Goal: Obtain resource: Download file/media

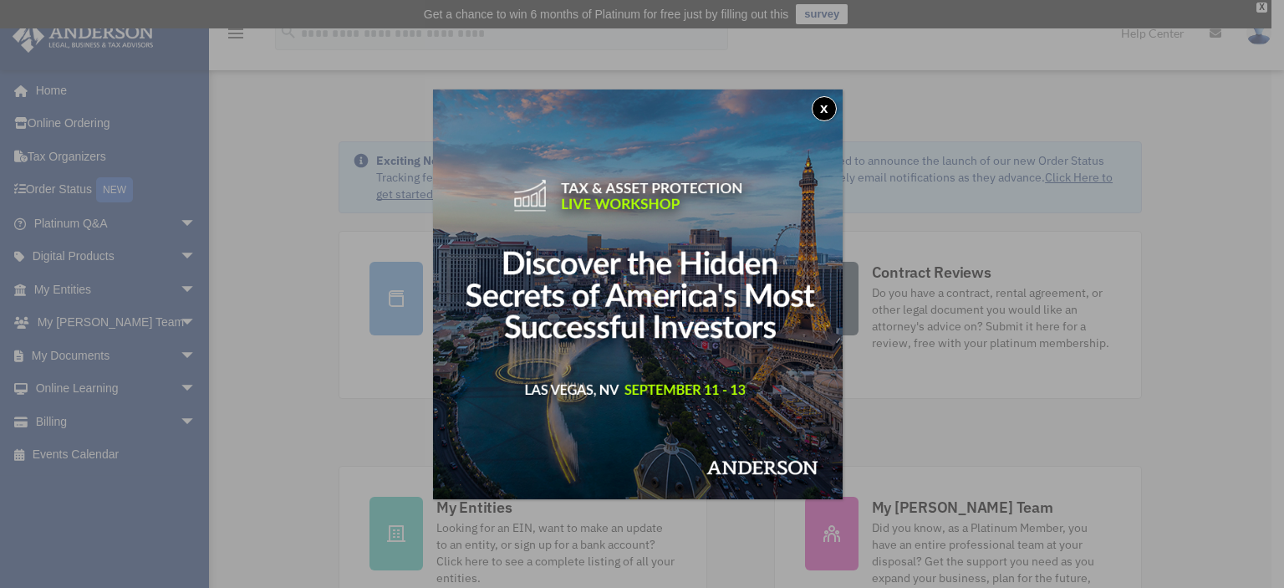
click at [829, 99] on button "x" at bounding box center [824, 108] width 25 height 25
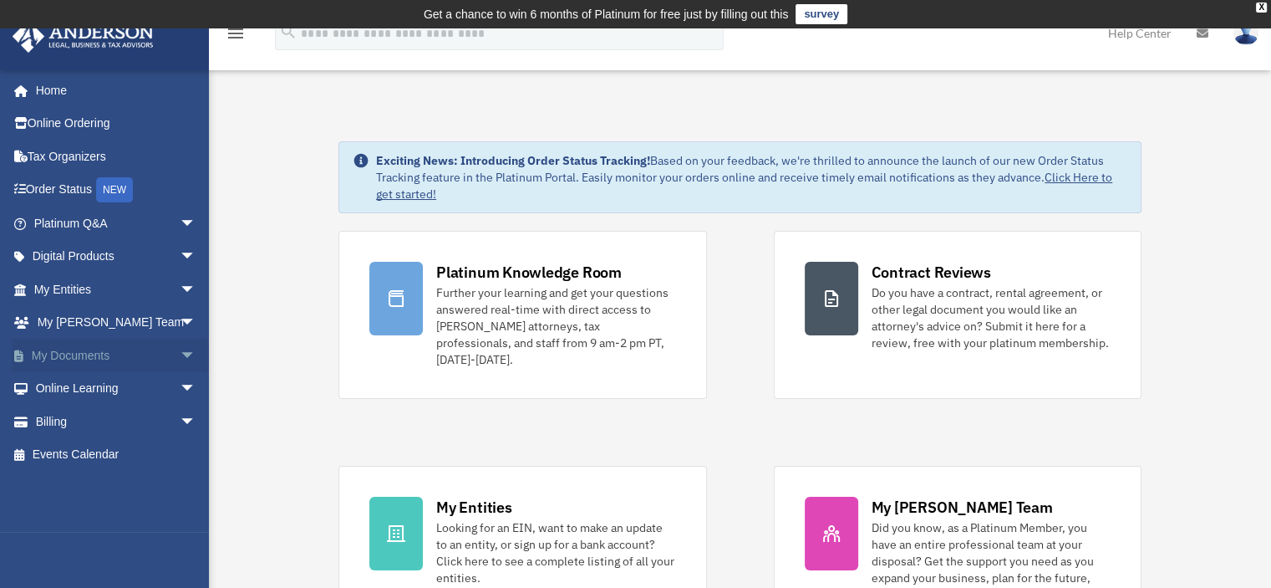
click at [180, 351] on span "arrow_drop_down" at bounding box center [196, 356] width 33 height 34
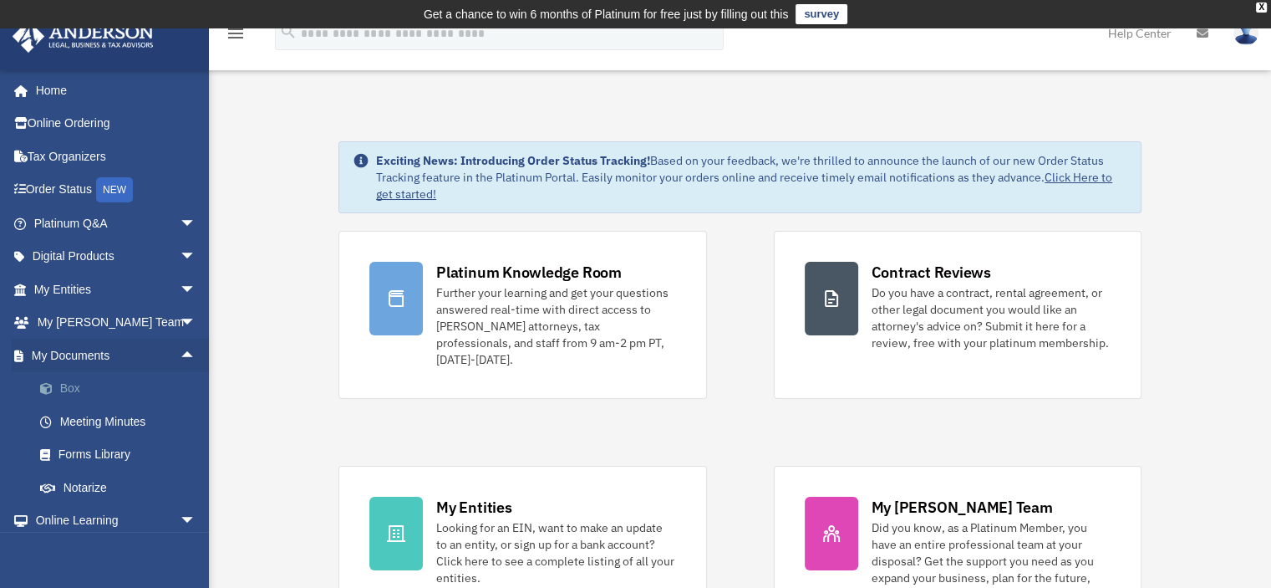
click at [114, 384] on link "Box" at bounding box center [122, 388] width 198 height 33
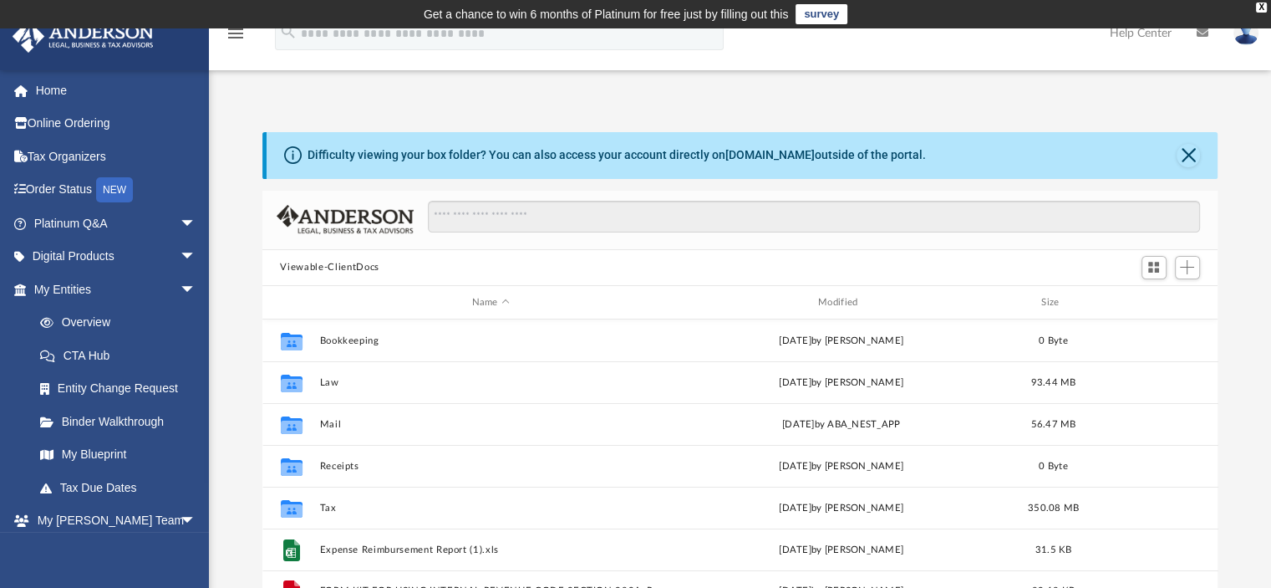
scroll to position [367, 943]
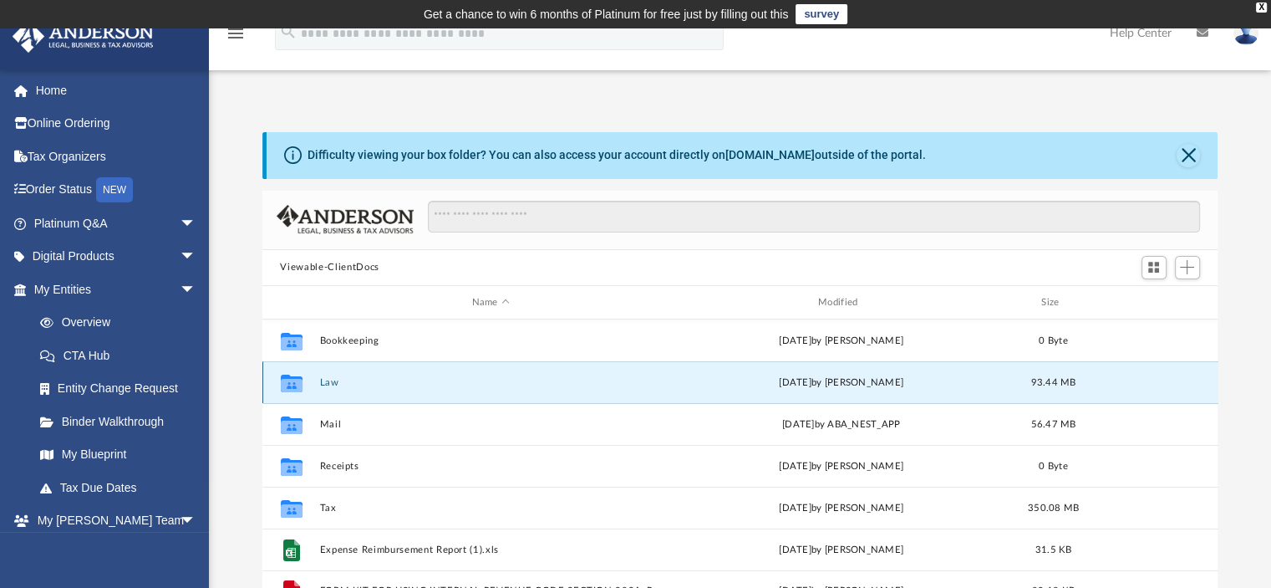
click at [336, 379] on button "Law" at bounding box center [490, 382] width 343 height 11
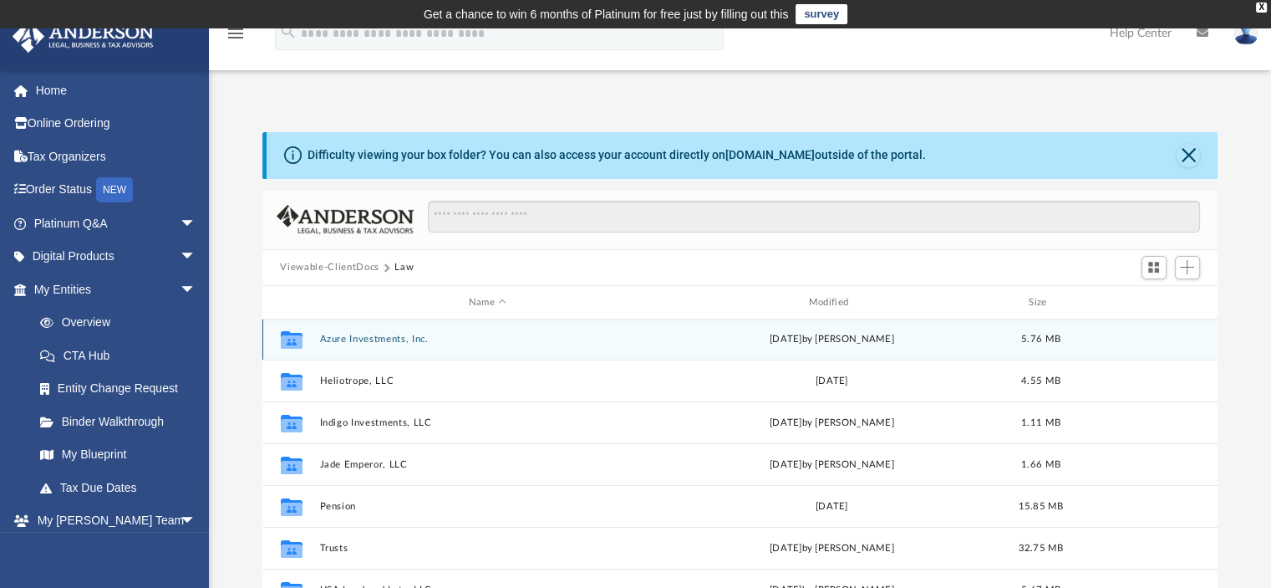
scroll to position [167, 0]
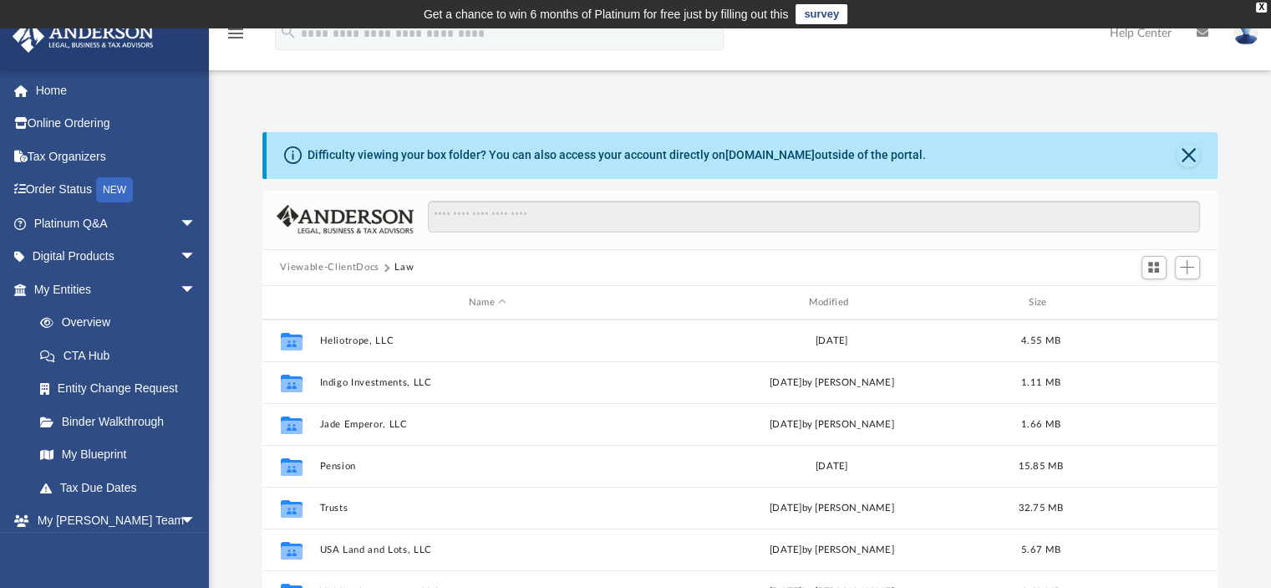
click at [858, 293] on div "Name Modified Size" at bounding box center [740, 302] width 956 height 33
click at [840, 293] on div "Name Modified Size" at bounding box center [740, 302] width 956 height 33
click at [834, 303] on div "Modified" at bounding box center [831, 302] width 337 height 15
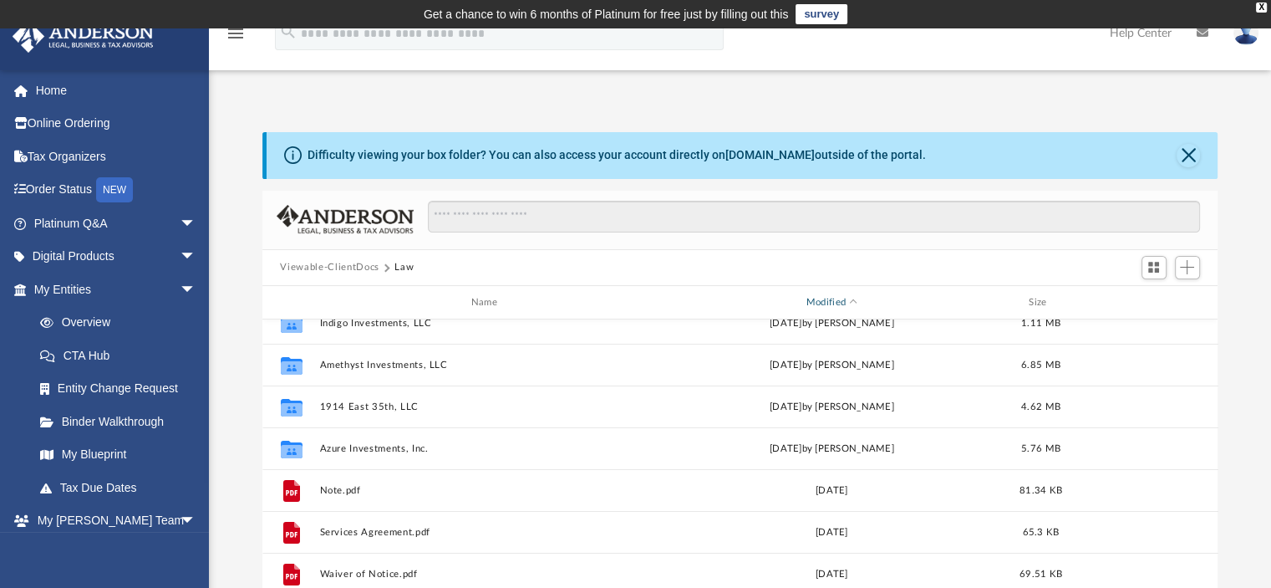
scroll to position [322, 0]
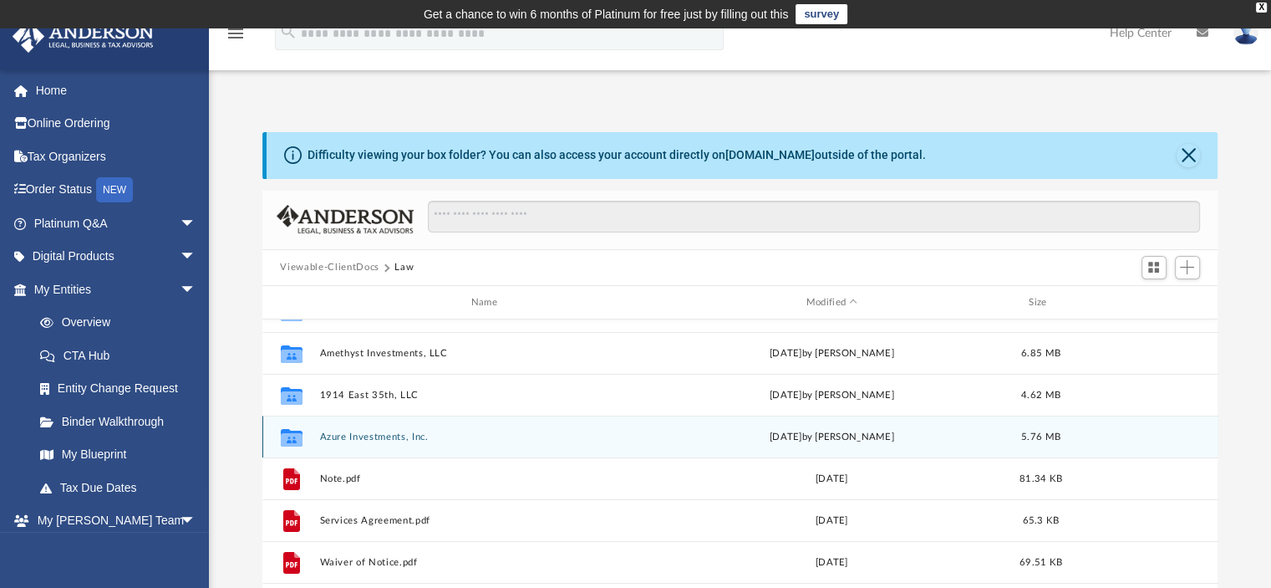
click at [388, 437] on button "Azure Investments, Inc." at bounding box center [487, 436] width 337 height 11
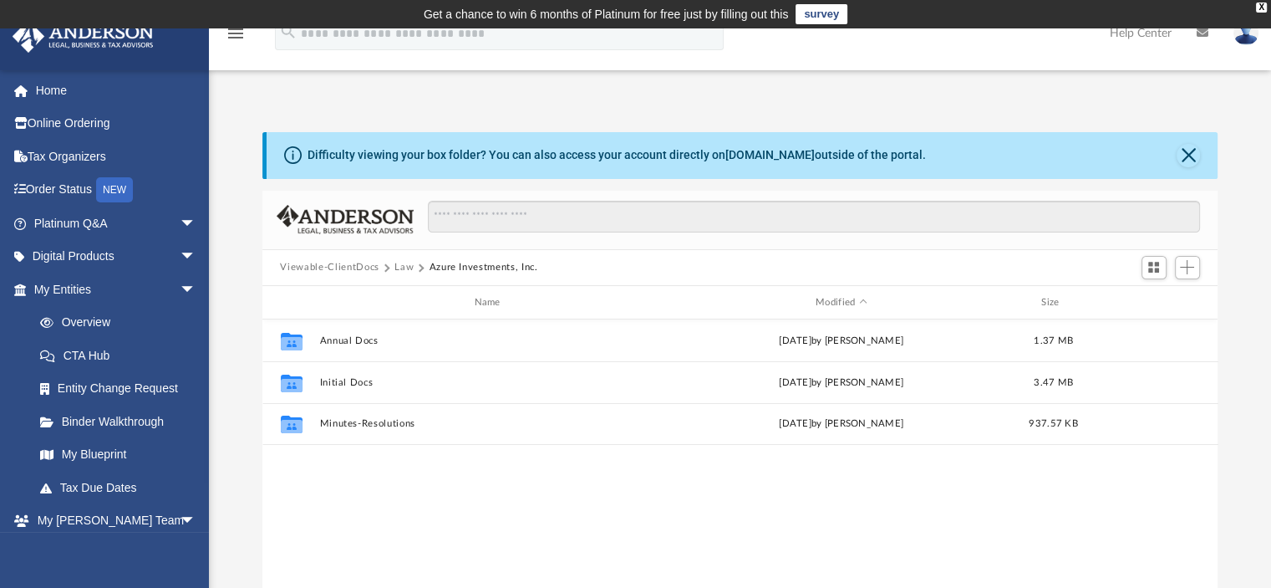
scroll to position [0, 0]
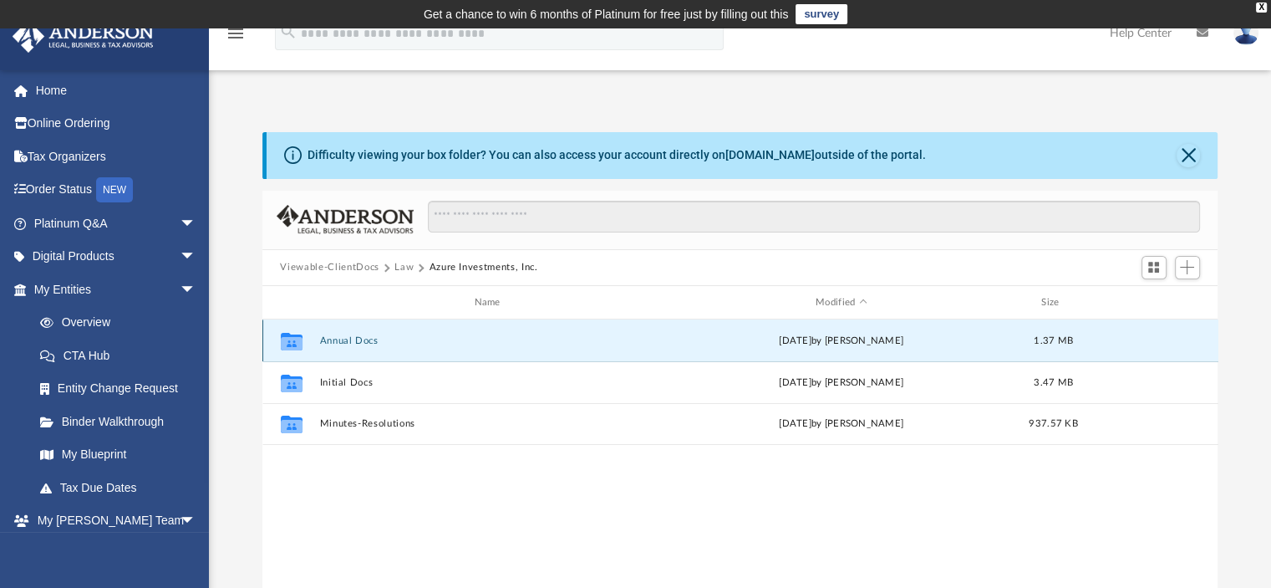
click at [364, 338] on button "Annual Docs" at bounding box center [490, 340] width 343 height 11
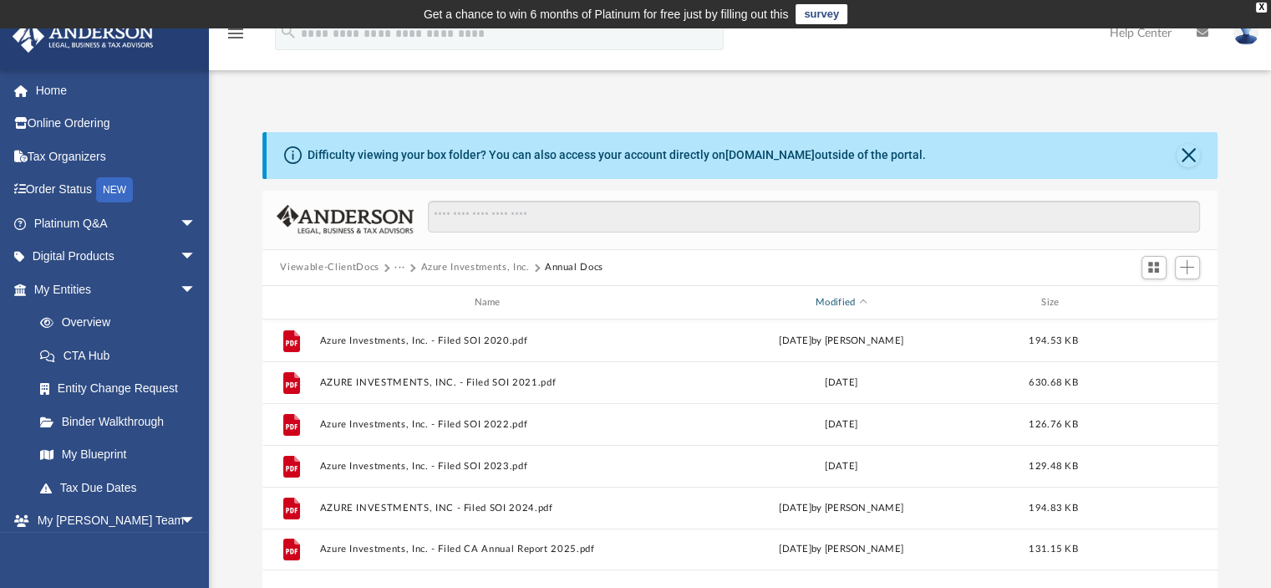
click at [838, 297] on div "Modified" at bounding box center [842, 302] width 344 height 15
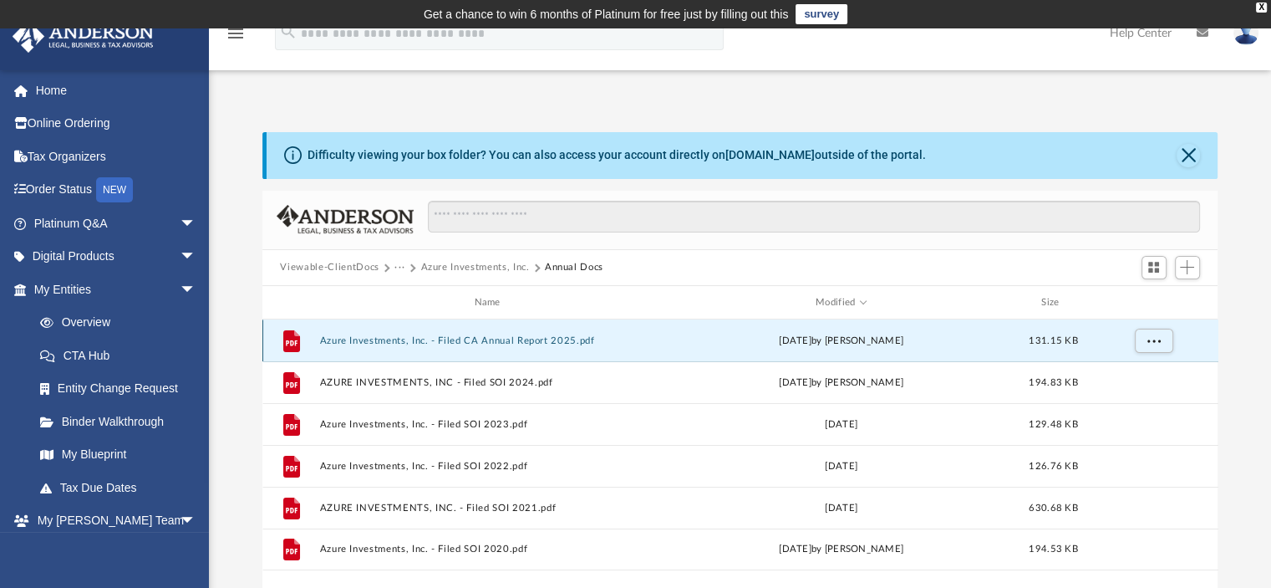
click at [547, 346] on button "Azure Investments, Inc. - Filed CA Annual Report 2025.pdf" at bounding box center [490, 340] width 343 height 11
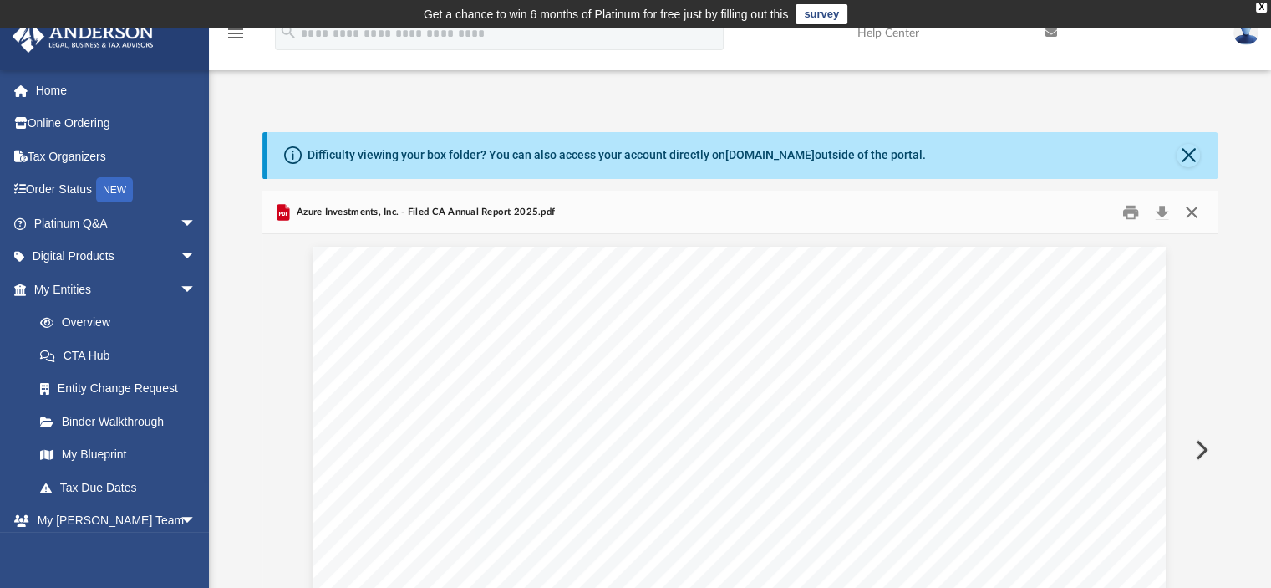
click at [1184, 209] on button "Close" at bounding box center [1192, 212] width 30 height 26
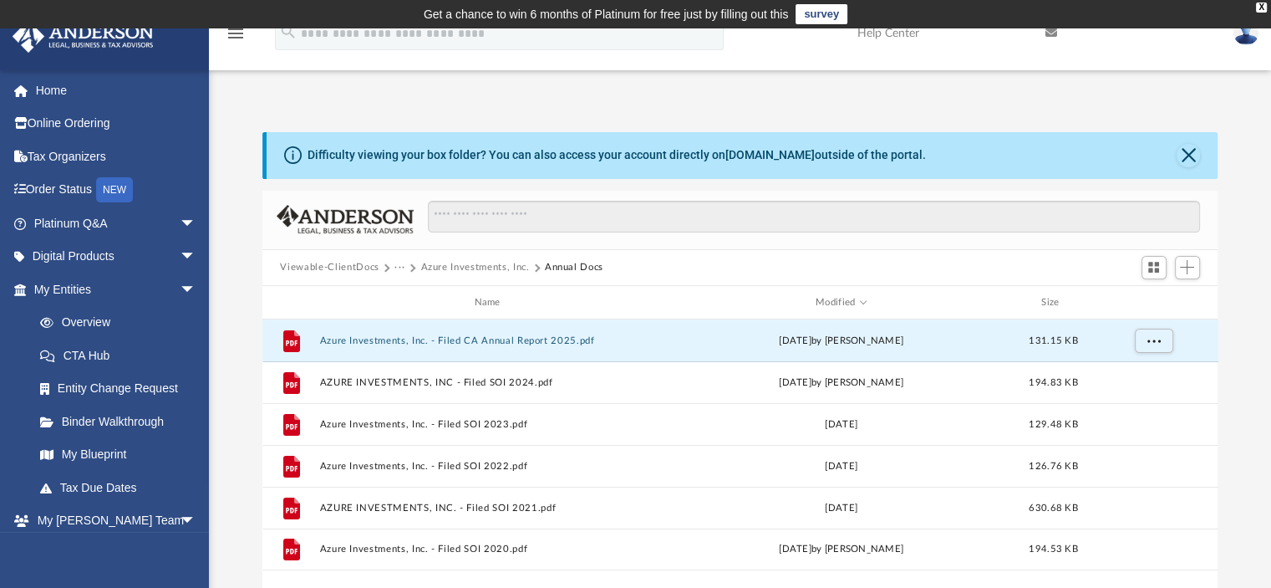
click at [361, 263] on button "Viewable-ClientDocs" at bounding box center [329, 267] width 99 height 15
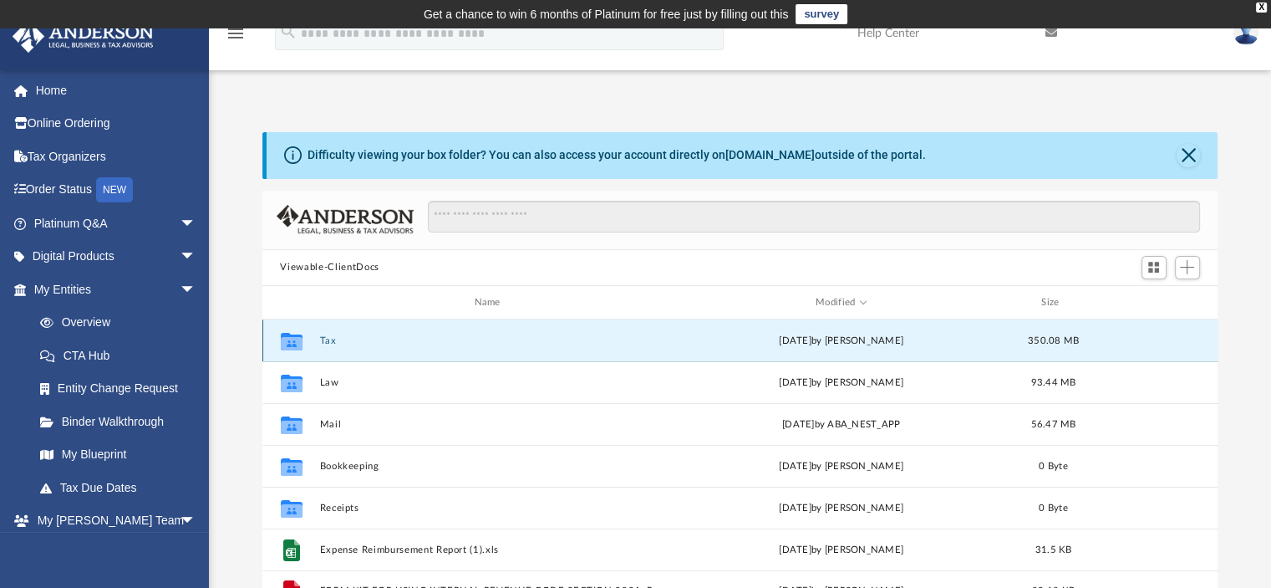
click at [331, 342] on button "Tax" at bounding box center [490, 340] width 343 height 11
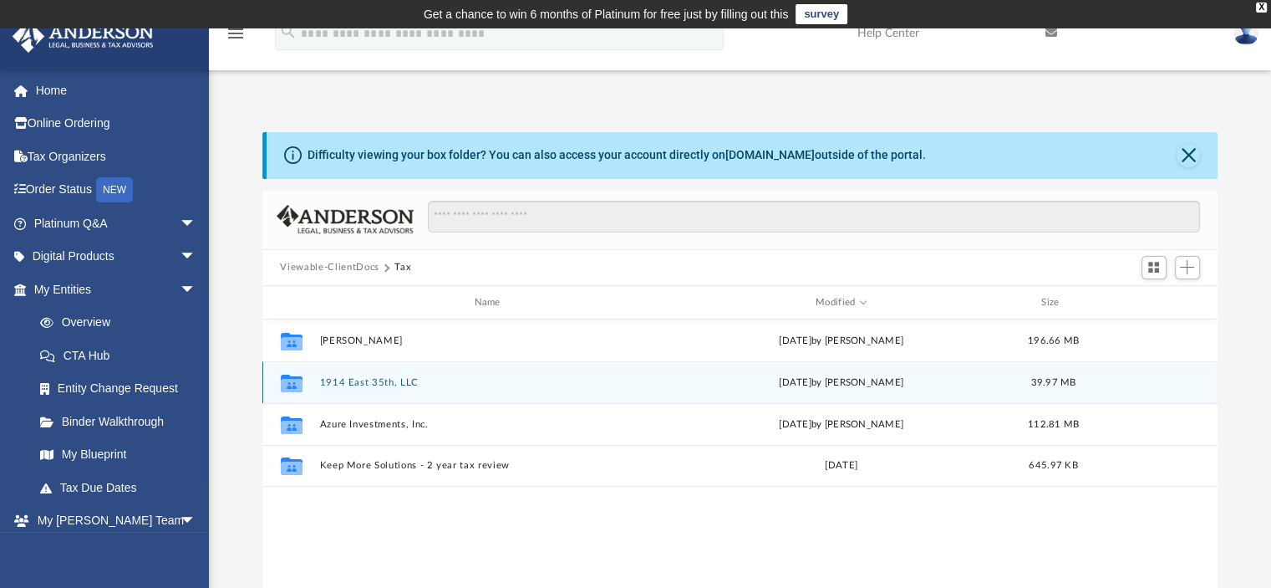
click at [367, 384] on button "1914 East 35th, LLC" at bounding box center [490, 382] width 343 height 11
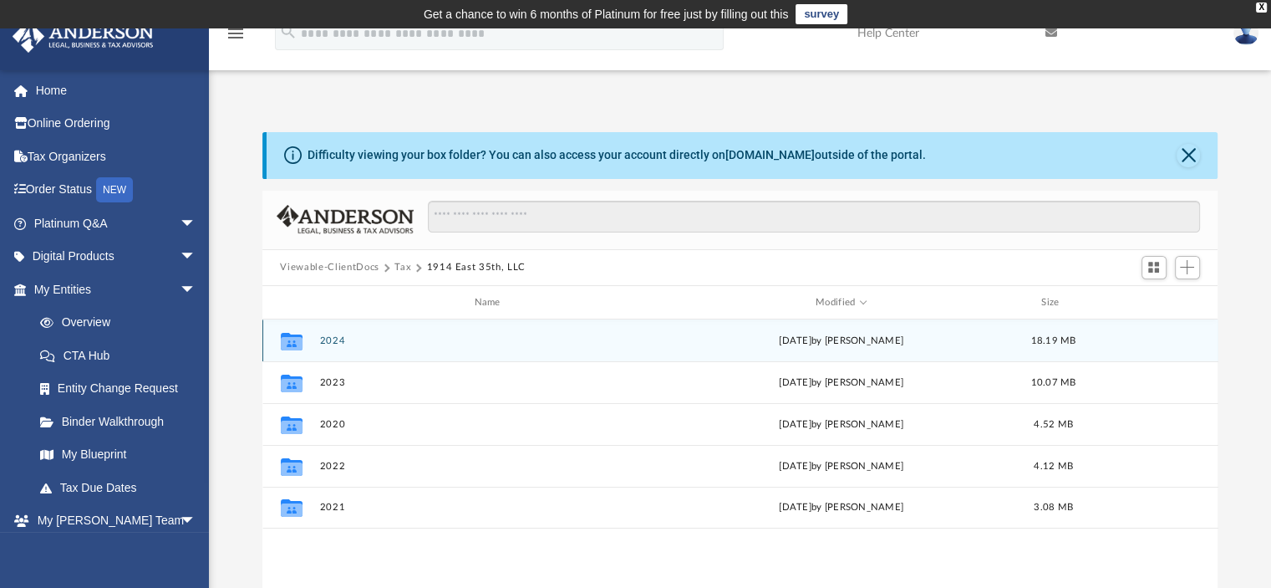
click at [328, 344] on button "2024" at bounding box center [490, 340] width 343 height 11
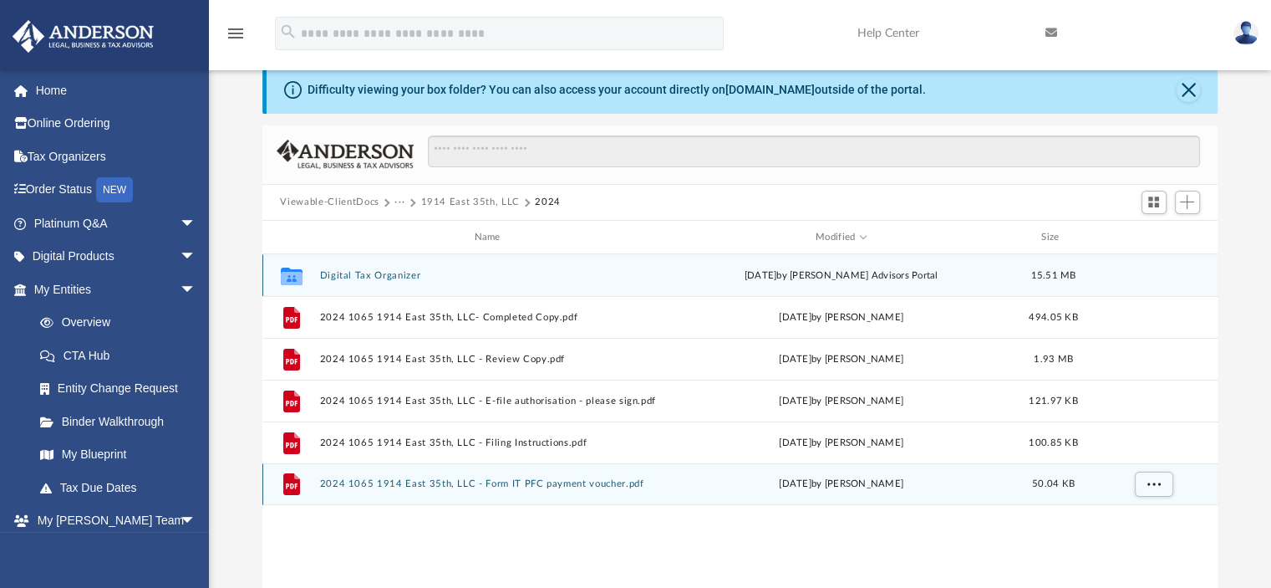
scroll to position [84, 0]
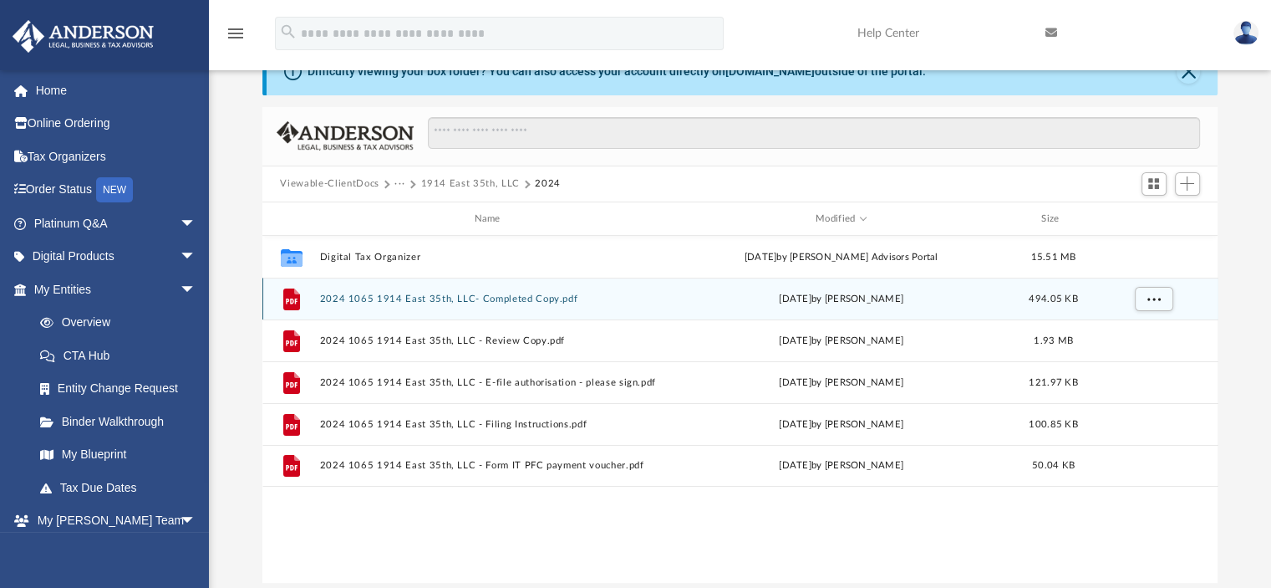
click at [532, 300] on button "2024 1065 1914 East 35th, LLC- Completed Copy.pdf" at bounding box center [490, 298] width 343 height 11
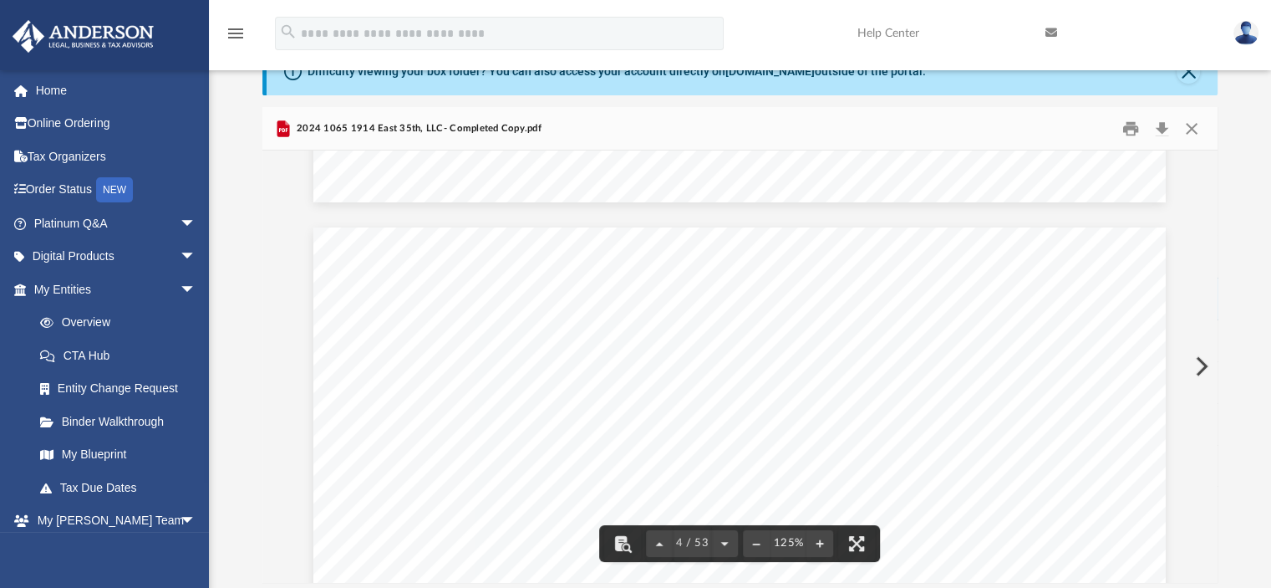
scroll to position [4263, 0]
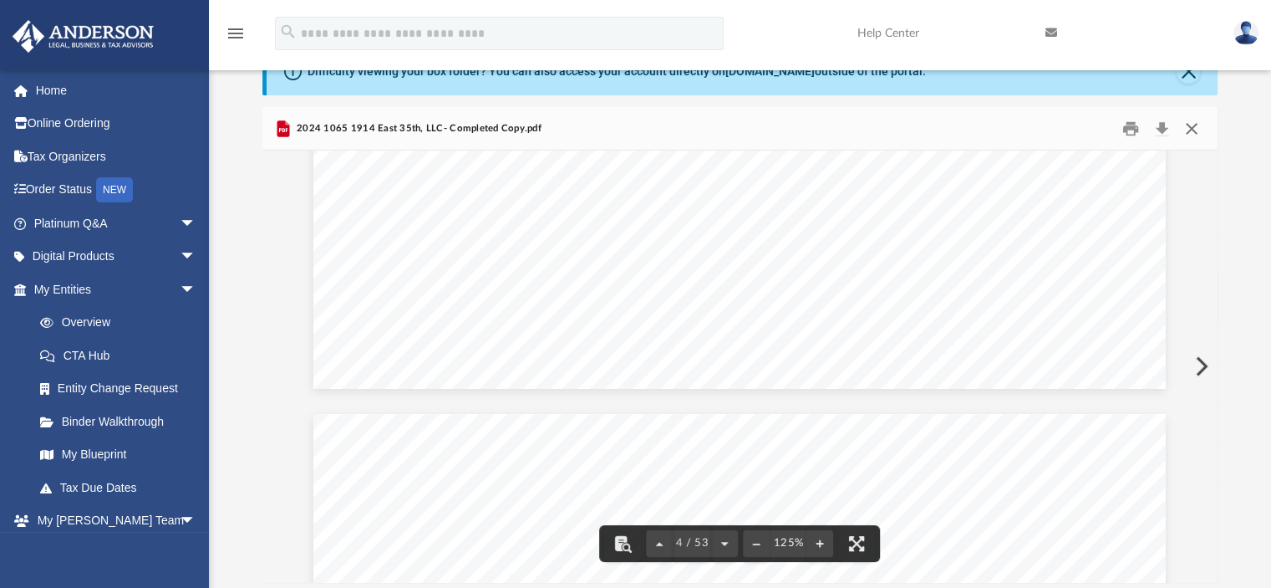
click at [1187, 121] on button "Close" at bounding box center [1192, 128] width 30 height 26
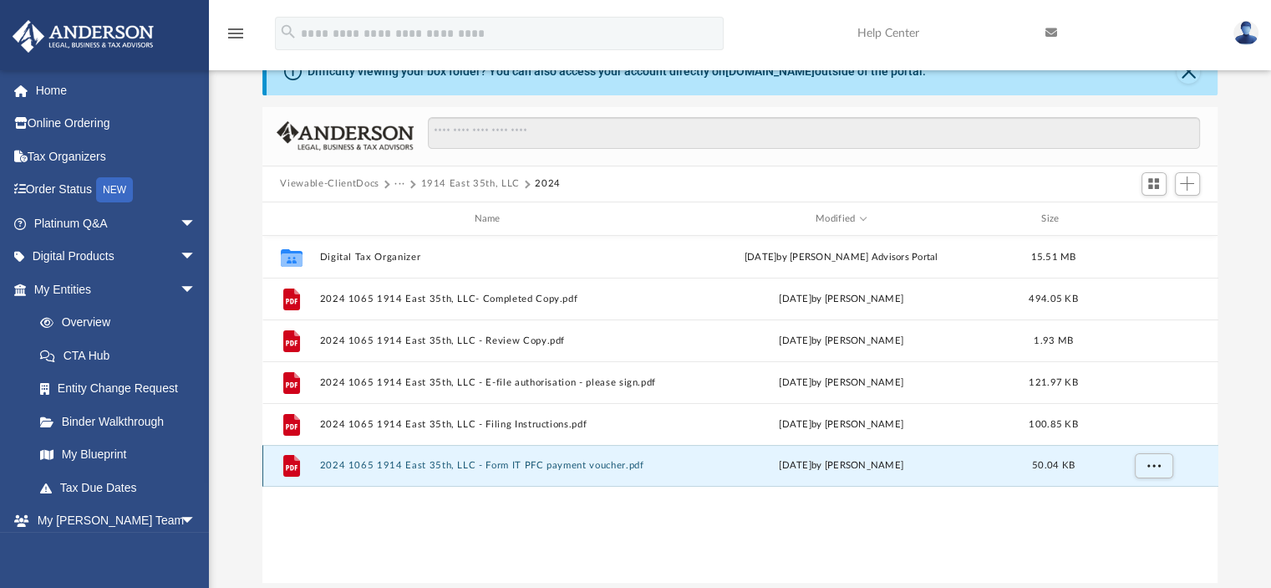
click at [588, 467] on button "2024 1065 1914 East 35th, LLC - Form IT PFC payment voucher.pdf" at bounding box center [490, 466] width 343 height 11
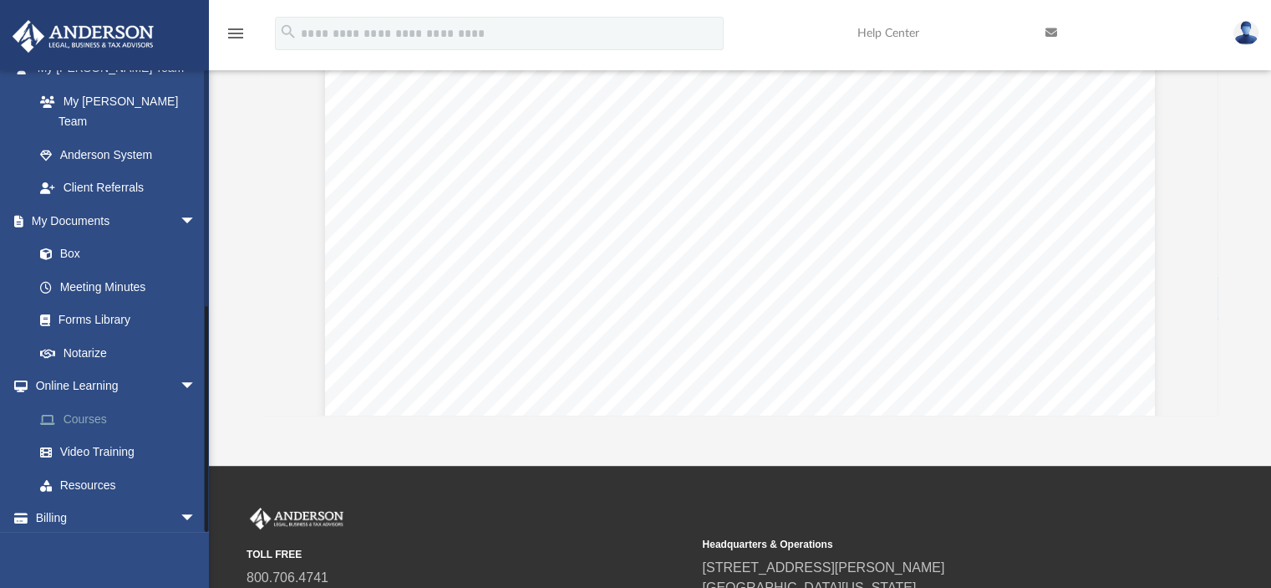
scroll to position [471, 0]
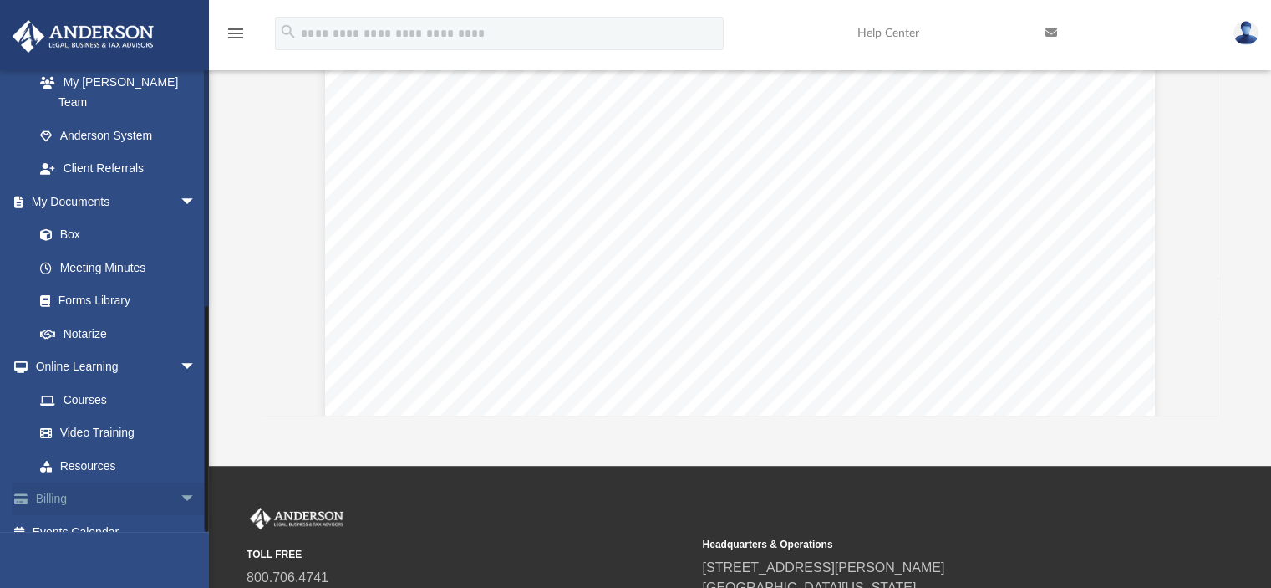
click at [180, 482] on span "arrow_drop_down" at bounding box center [196, 499] width 33 height 34
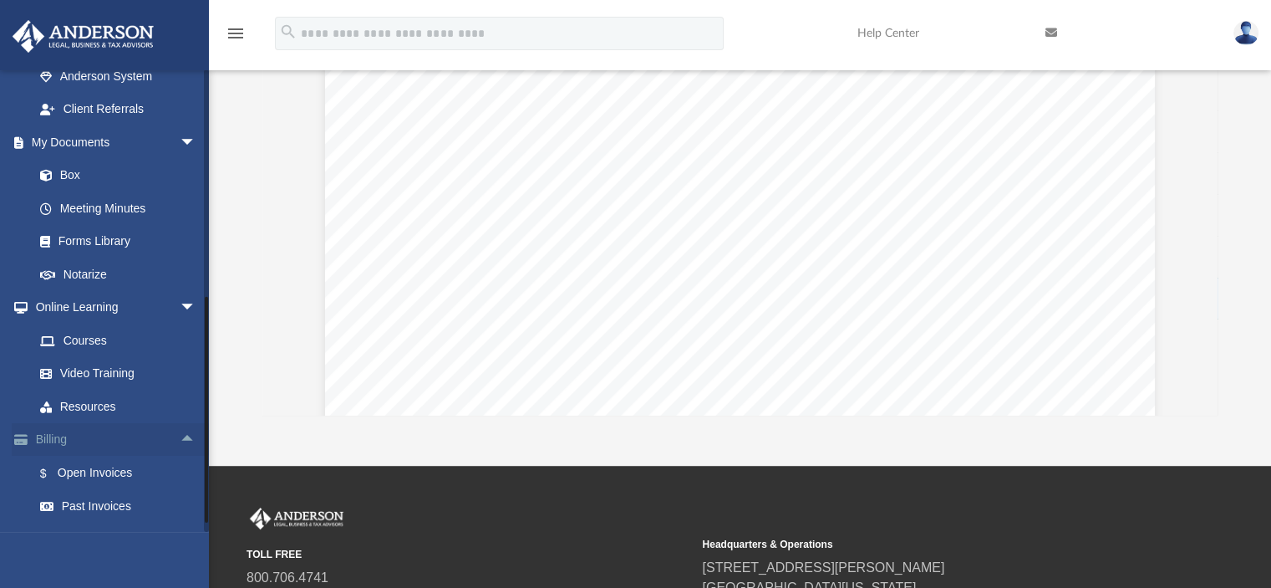
scroll to position [555, 0]
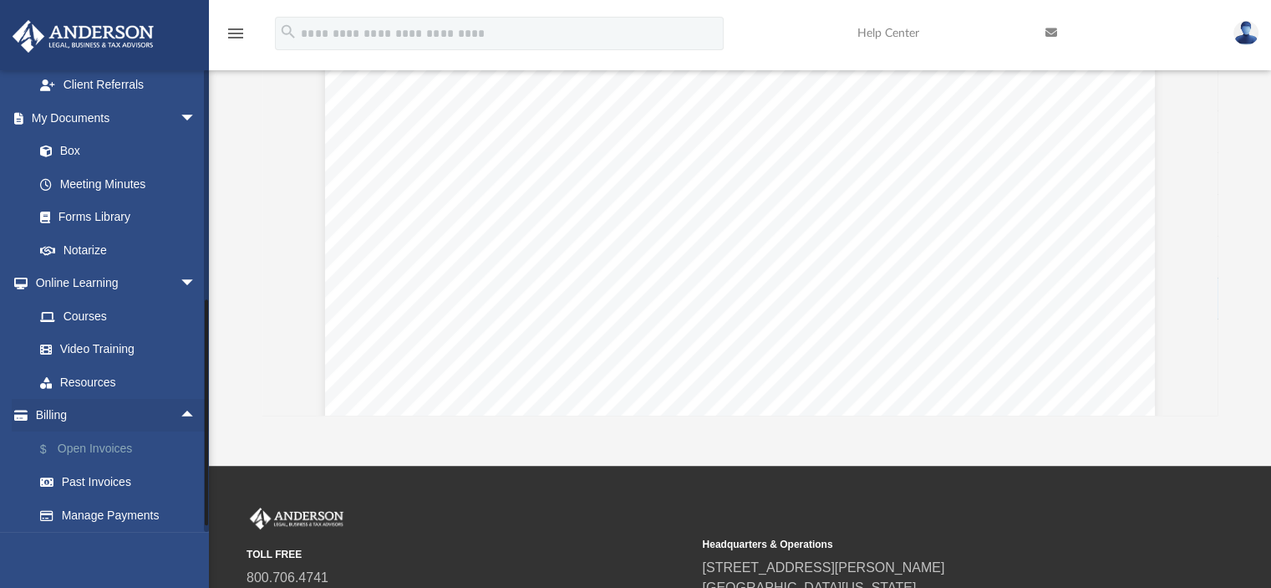
click at [107, 437] on link "$ Open Invoices" at bounding box center [122, 448] width 198 height 34
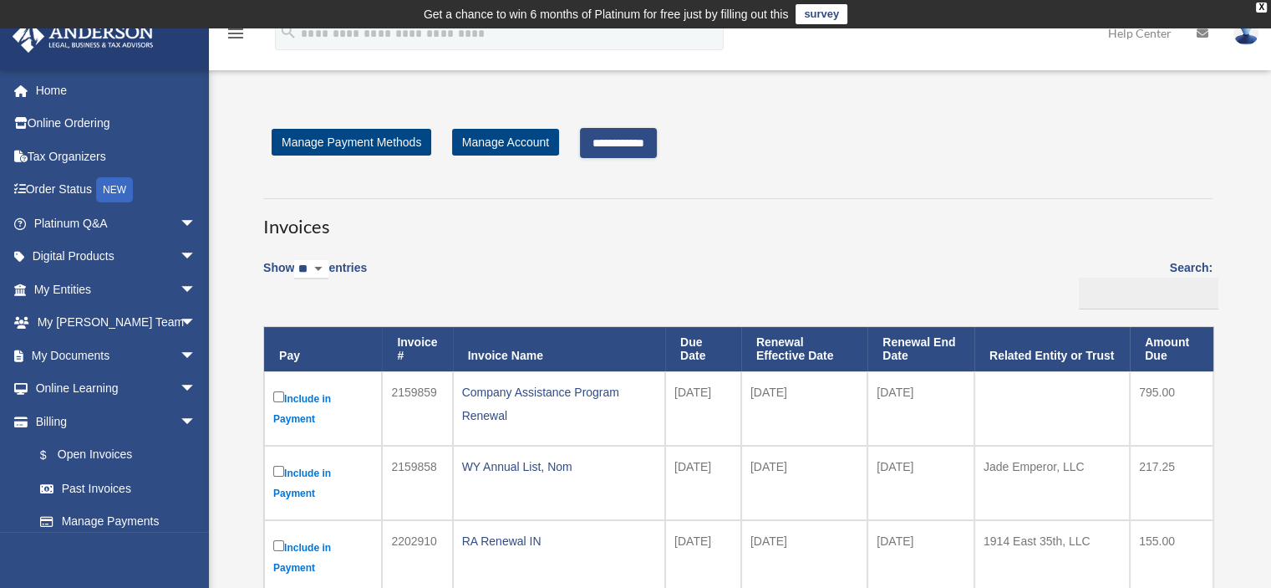
click at [647, 140] on input "**********" at bounding box center [618, 143] width 77 height 30
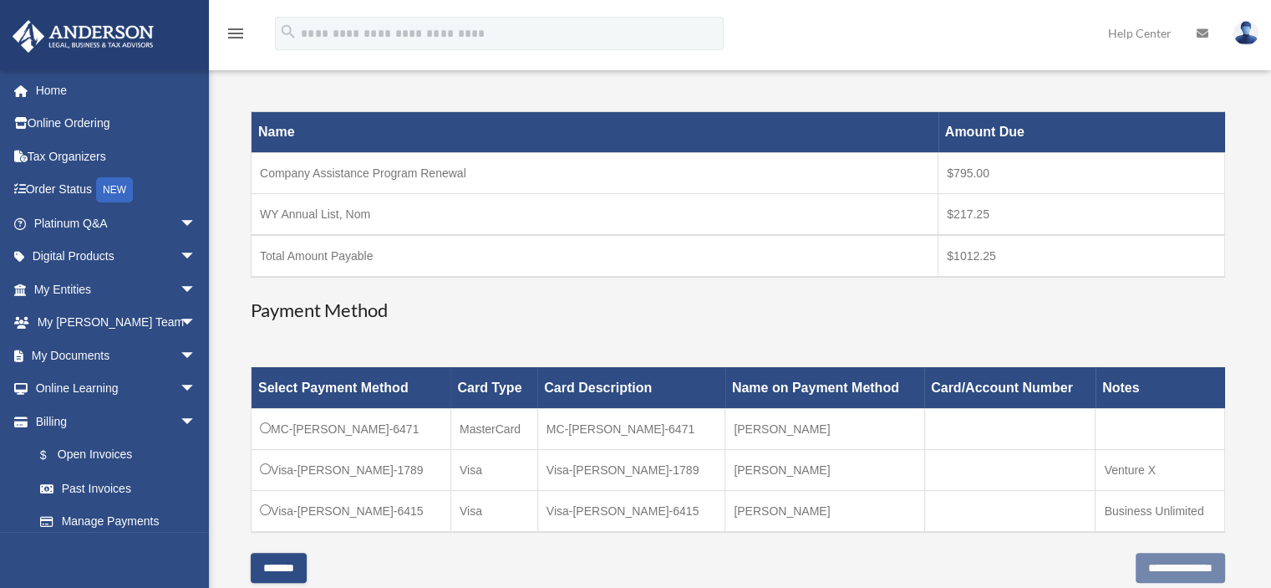
scroll to position [418, 0]
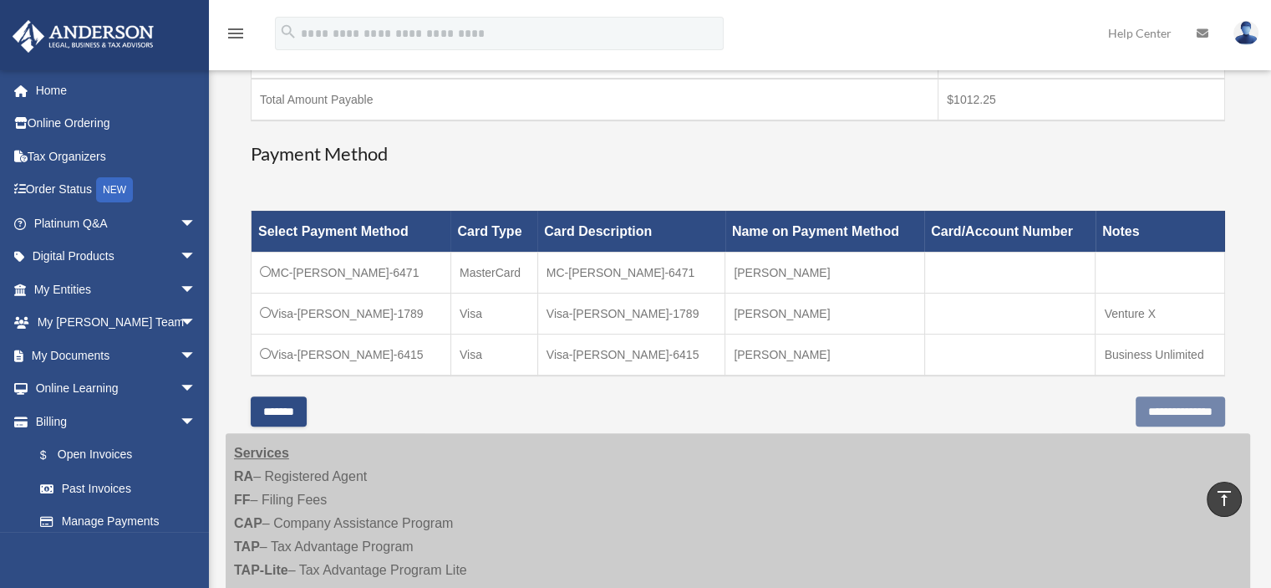
drag, startPoint x: 632, startPoint y: 317, endPoint x: 675, endPoint y: 189, distance: 135.1
drag, startPoint x: 675, startPoint y: 189, endPoint x: 613, endPoint y: 185, distance: 62.8
click at [613, 185] on div "Have a question? Please call us at (725)605-8923 or email us directly at paymen…" at bounding box center [738, 64] width 975 height 663
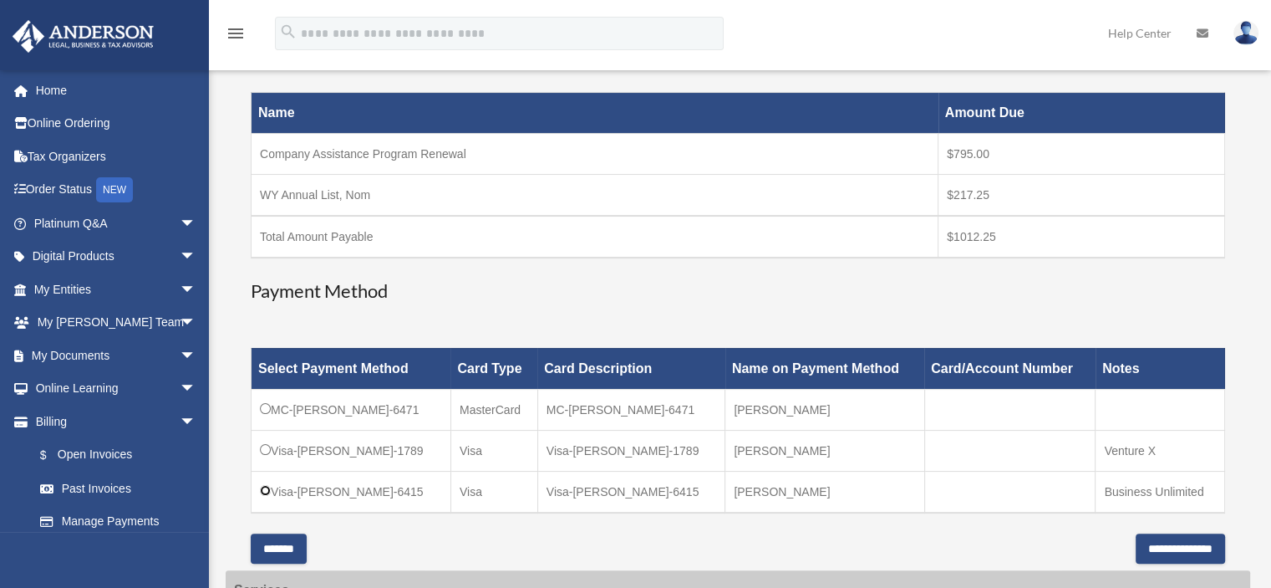
scroll to position [334, 0]
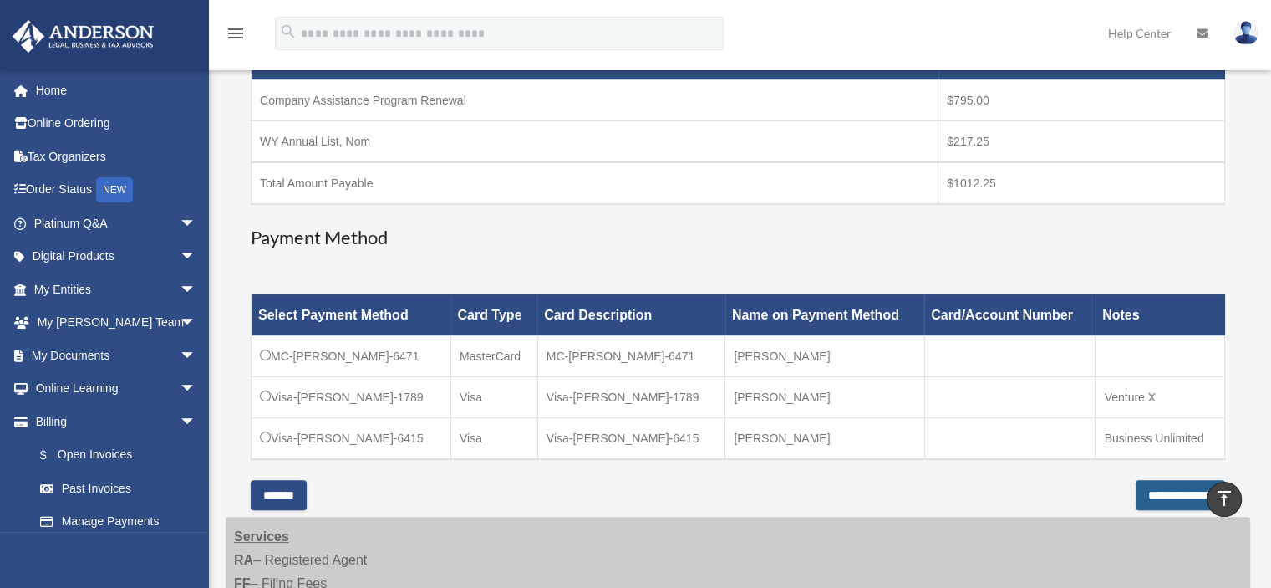
click at [1136, 489] on input "**********" at bounding box center [1180, 495] width 89 height 30
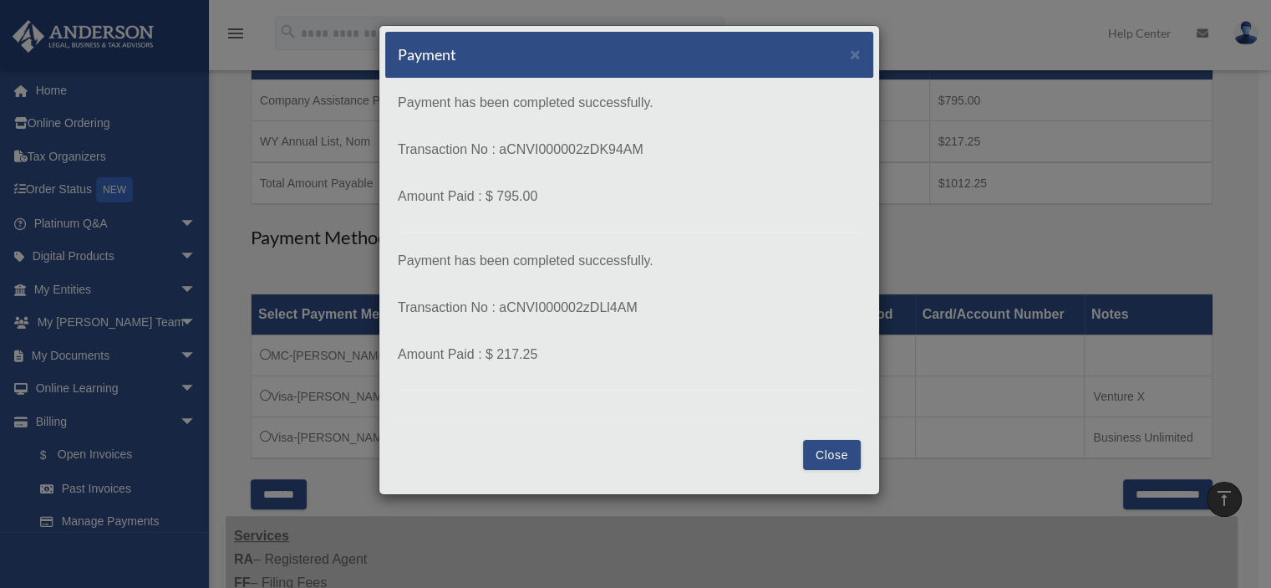
click at [837, 451] on button "Close" at bounding box center [832, 455] width 58 height 30
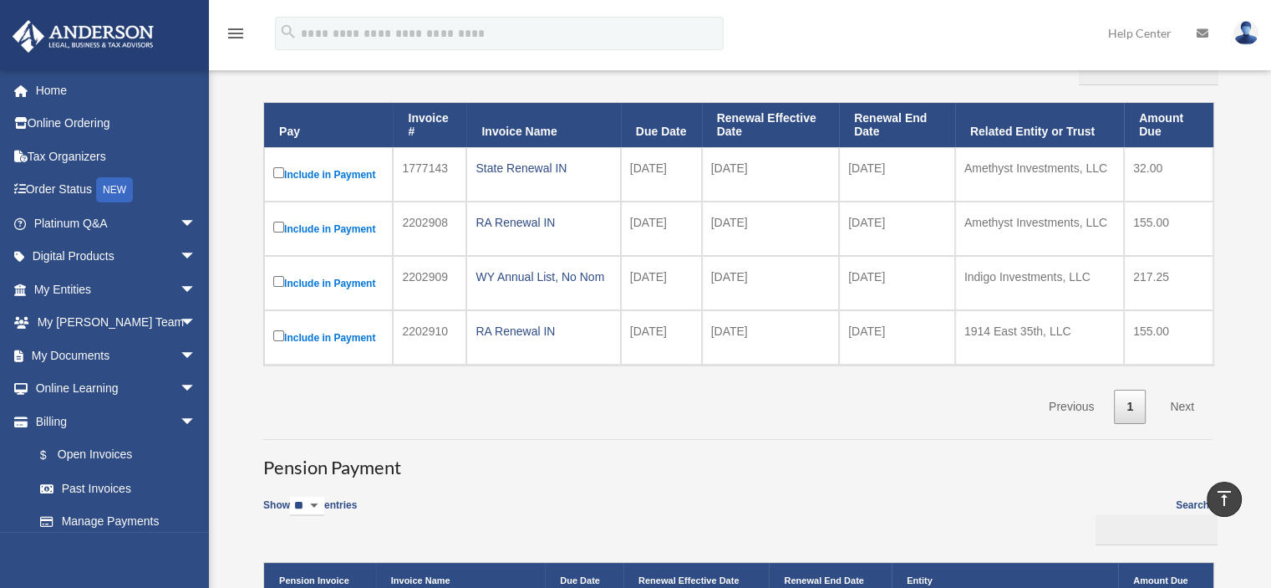
scroll to position [196, 0]
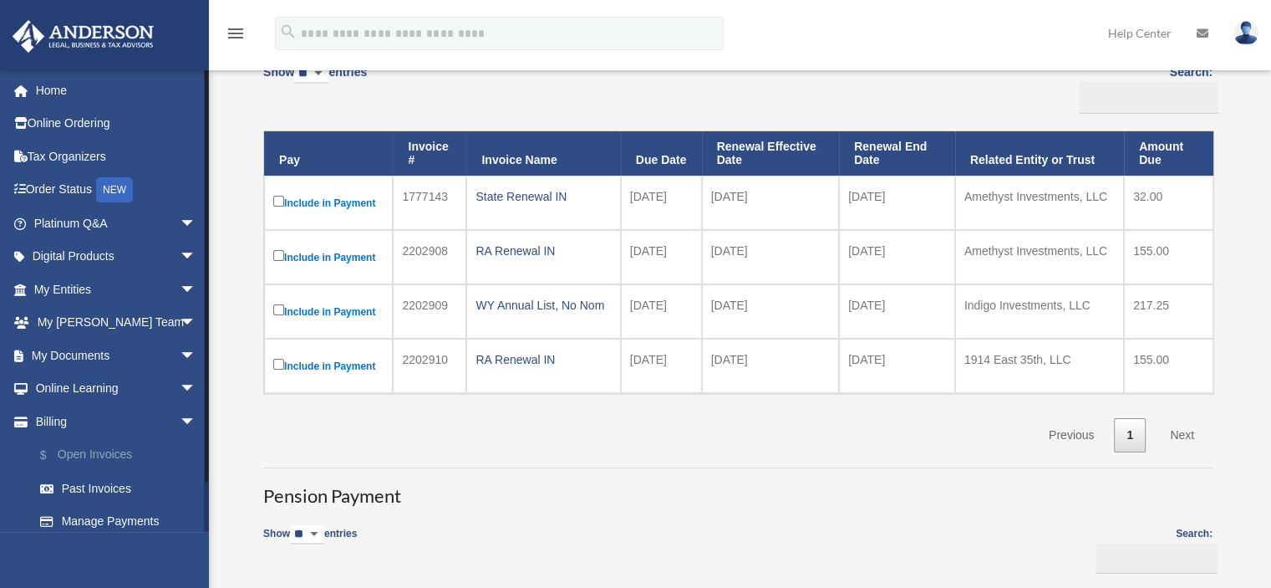
click at [155, 453] on link "$ Open Invoices" at bounding box center [122, 455] width 198 height 34
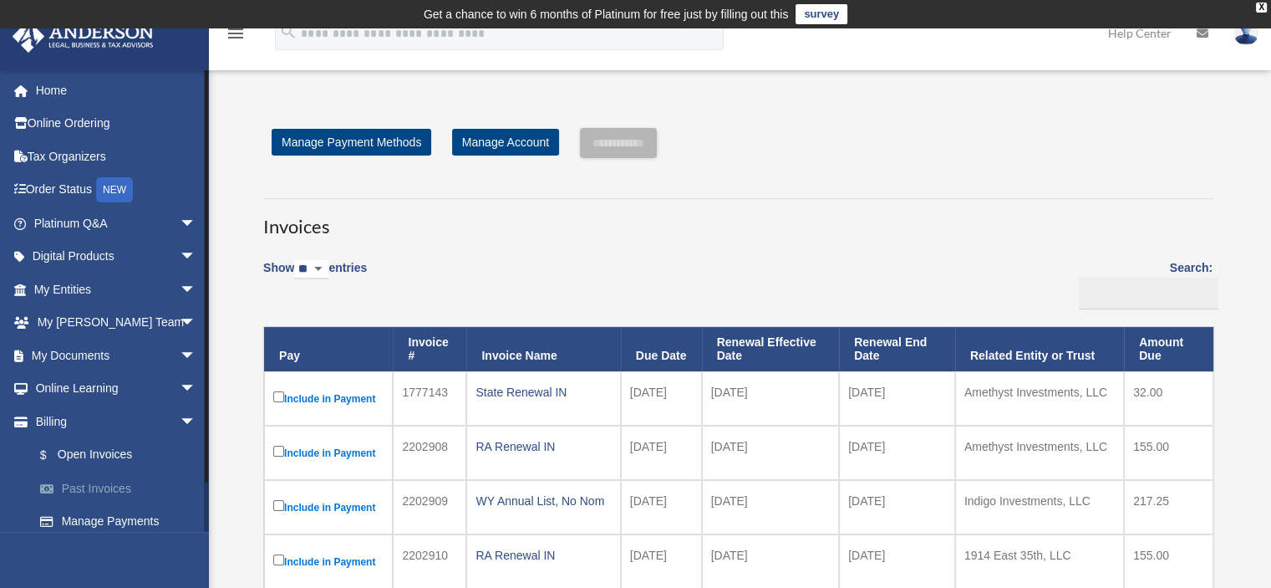
click at [93, 493] on link "Past Invoices" at bounding box center [122, 487] width 198 height 33
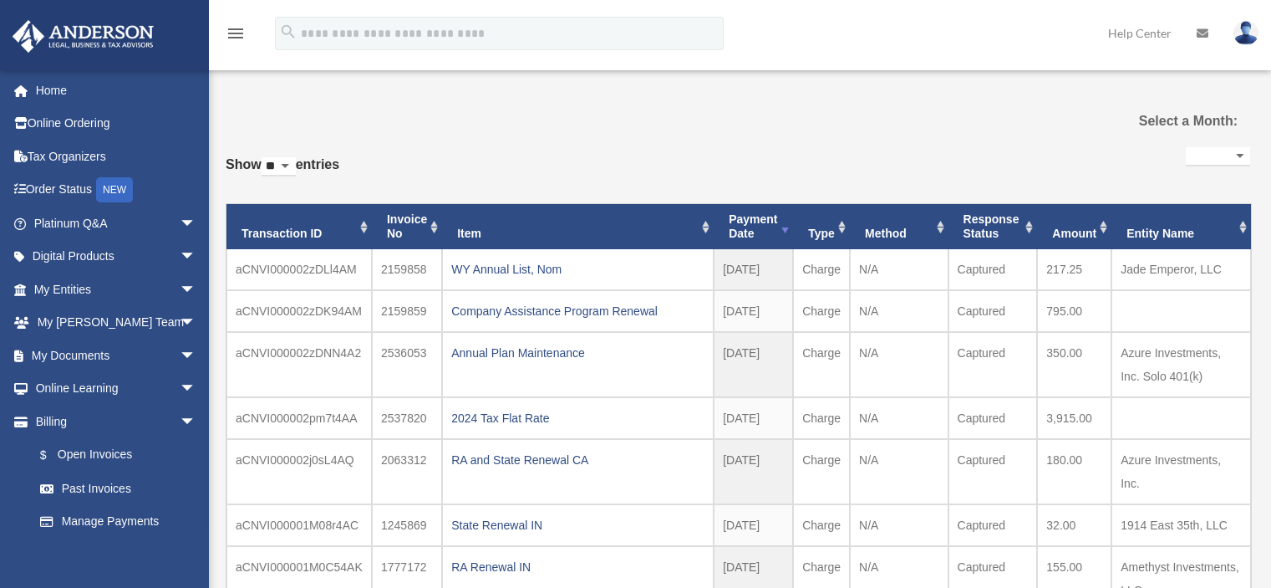
select select
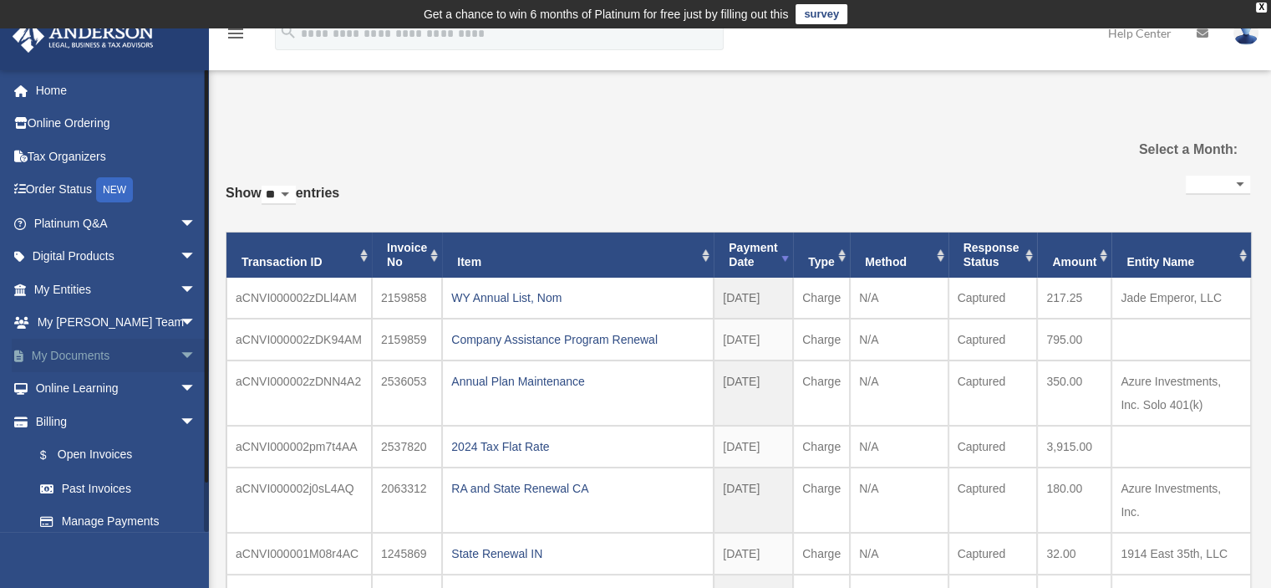
click at [180, 352] on span "arrow_drop_down" at bounding box center [196, 356] width 33 height 34
click at [157, 384] on link "Box" at bounding box center [122, 388] width 198 height 33
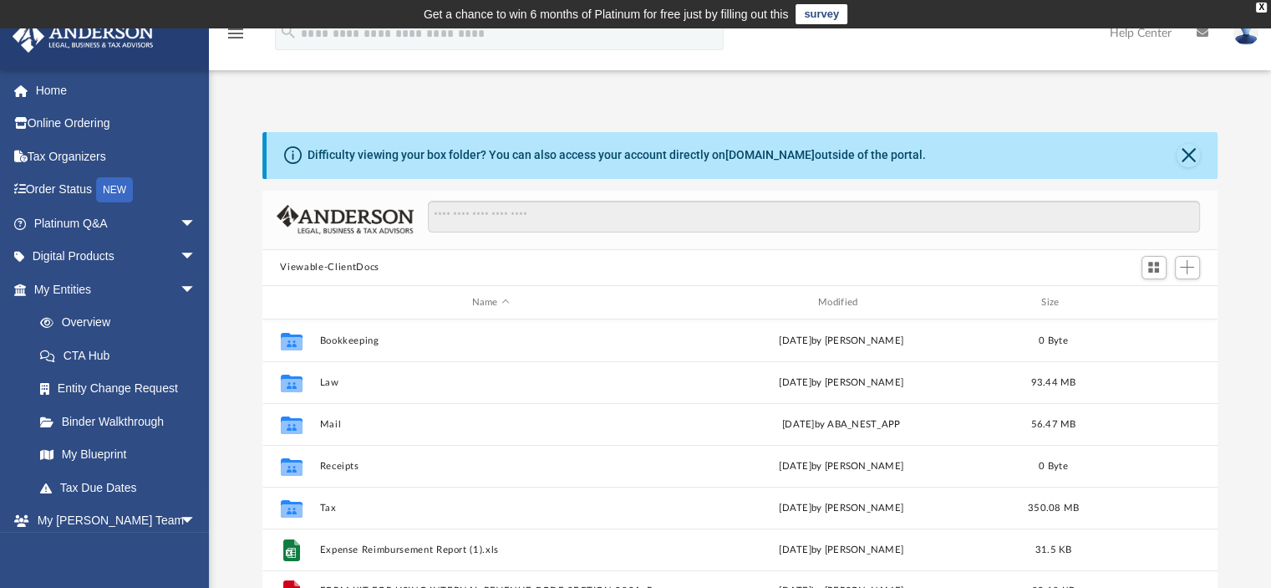
scroll to position [367, 943]
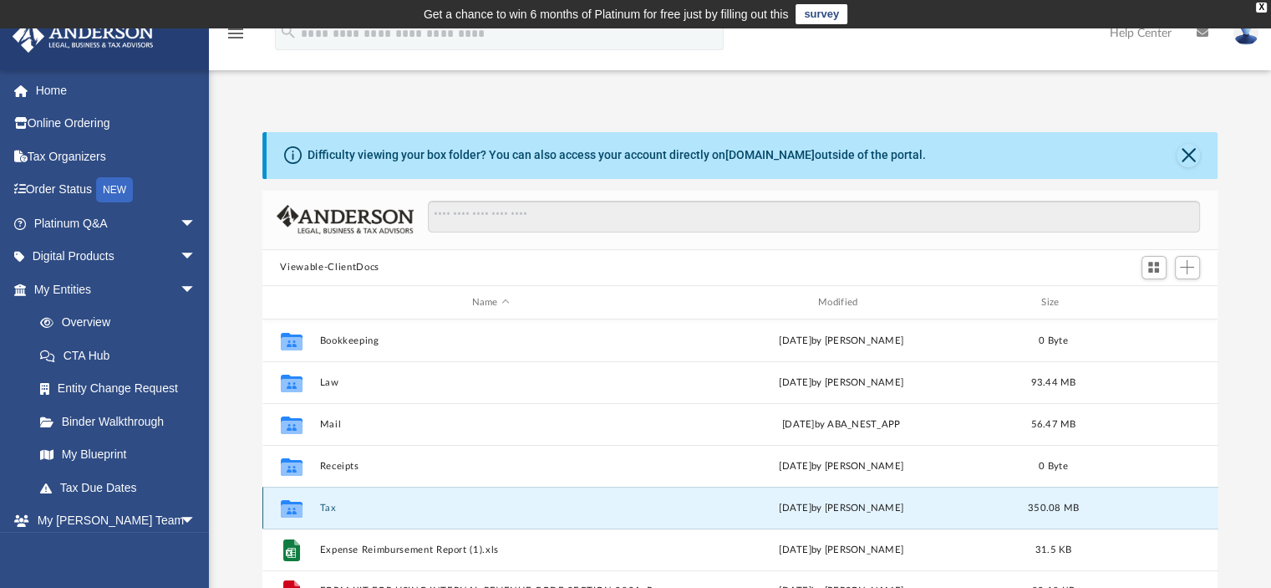
click at [326, 502] on button "Tax" at bounding box center [490, 507] width 343 height 11
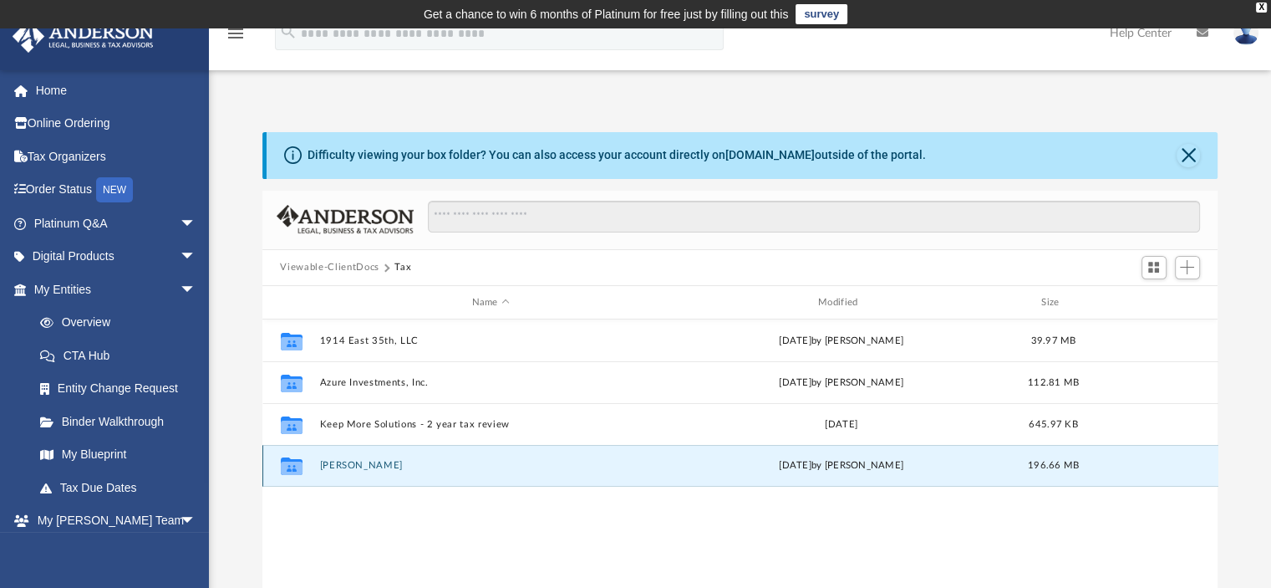
click at [378, 465] on button "[PERSON_NAME]" at bounding box center [490, 466] width 343 height 11
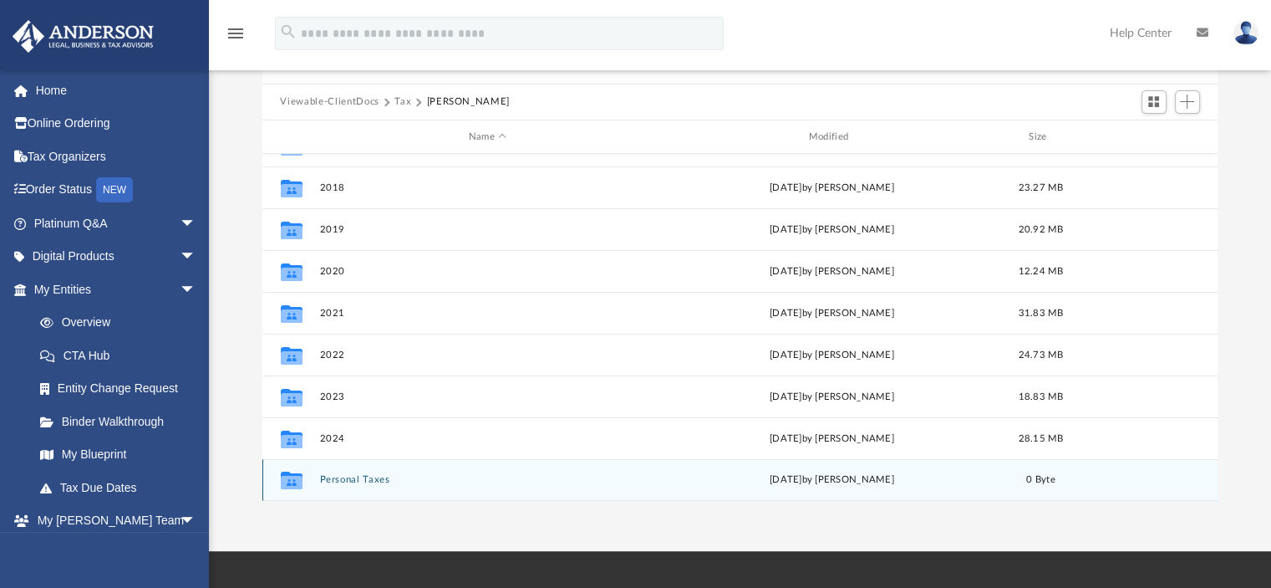
scroll to position [167, 0]
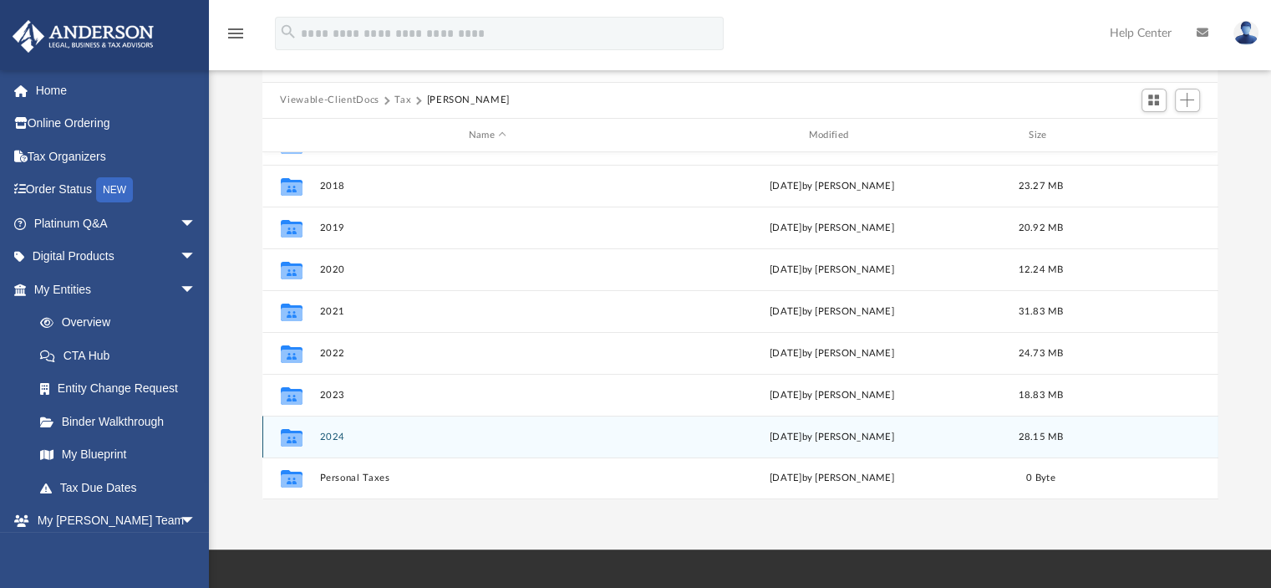
click at [331, 435] on button "2024" at bounding box center [487, 436] width 337 height 11
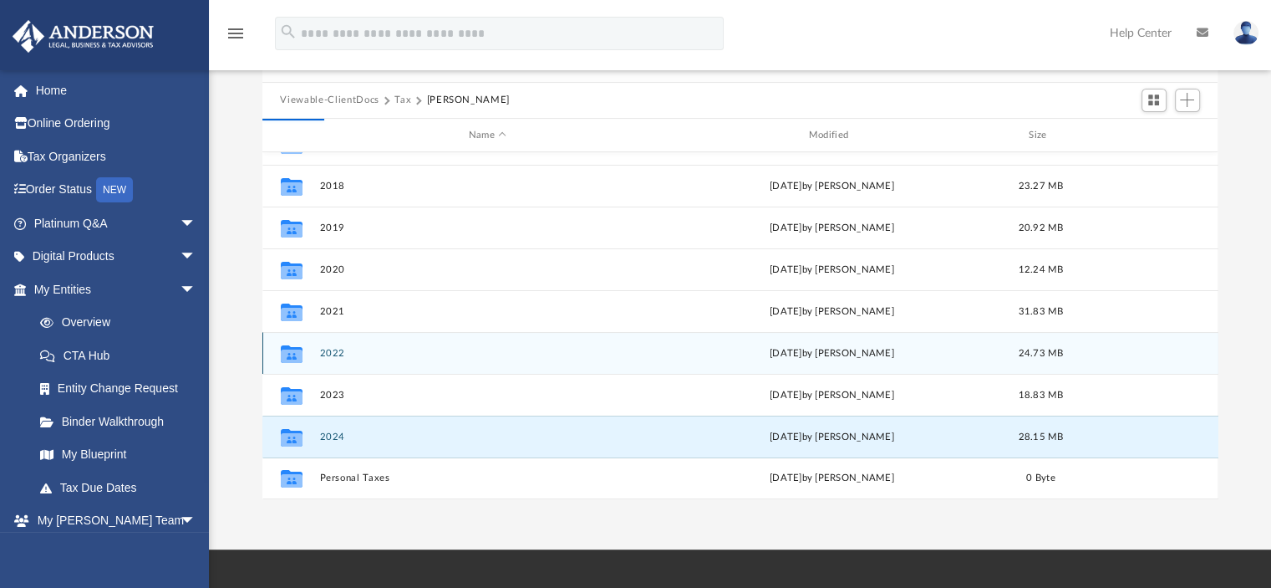
scroll to position [0, 0]
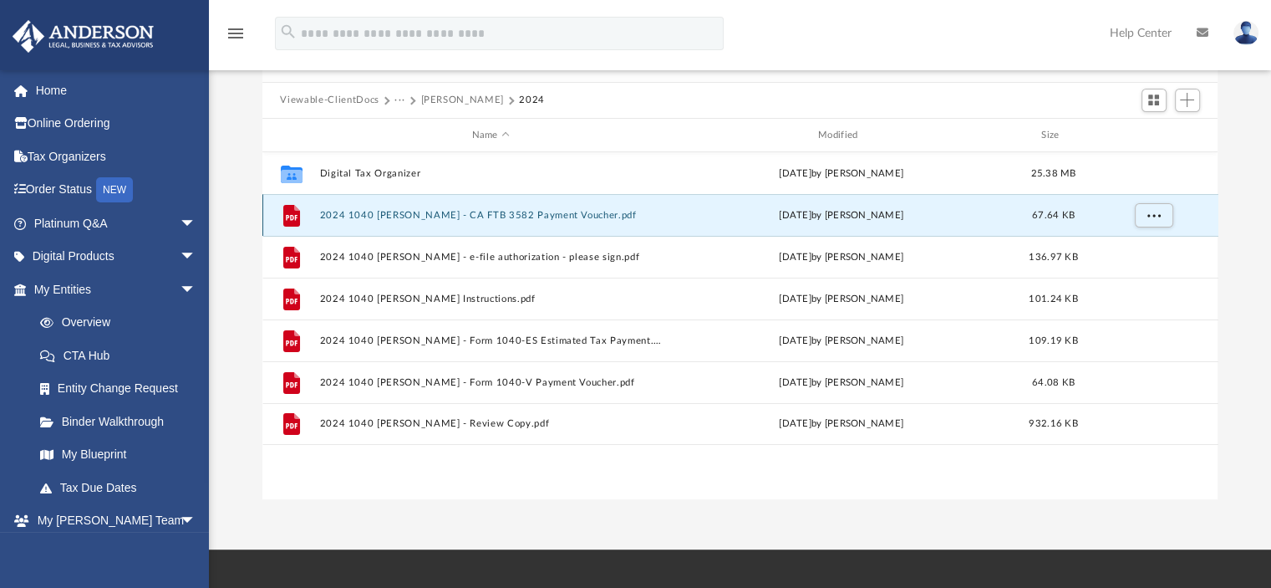
click at [570, 210] on button "2024 1040 [PERSON_NAME] - CA FTB 3582 Payment Voucher.pdf" at bounding box center [490, 215] width 343 height 11
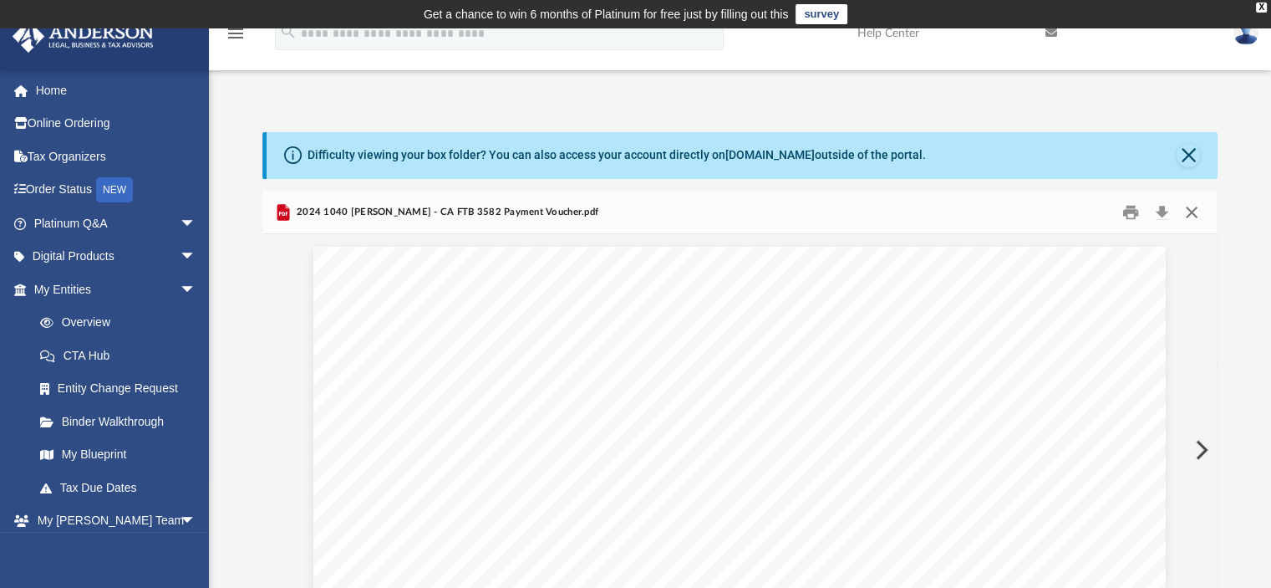
click at [1188, 203] on button "Close" at bounding box center [1192, 212] width 30 height 26
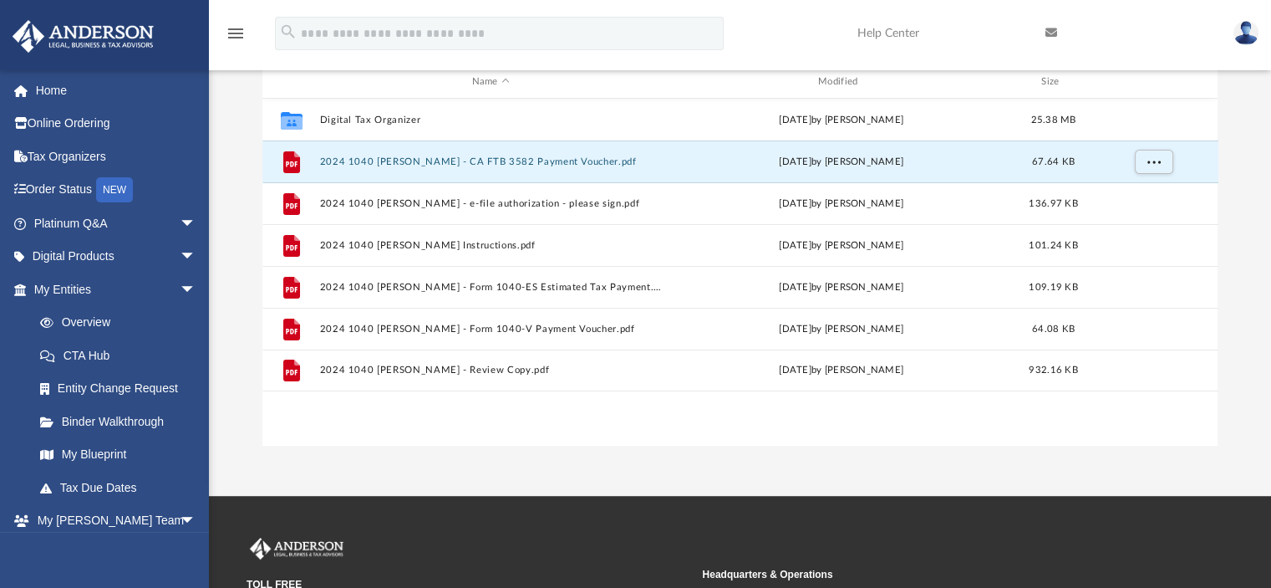
scroll to position [251, 0]
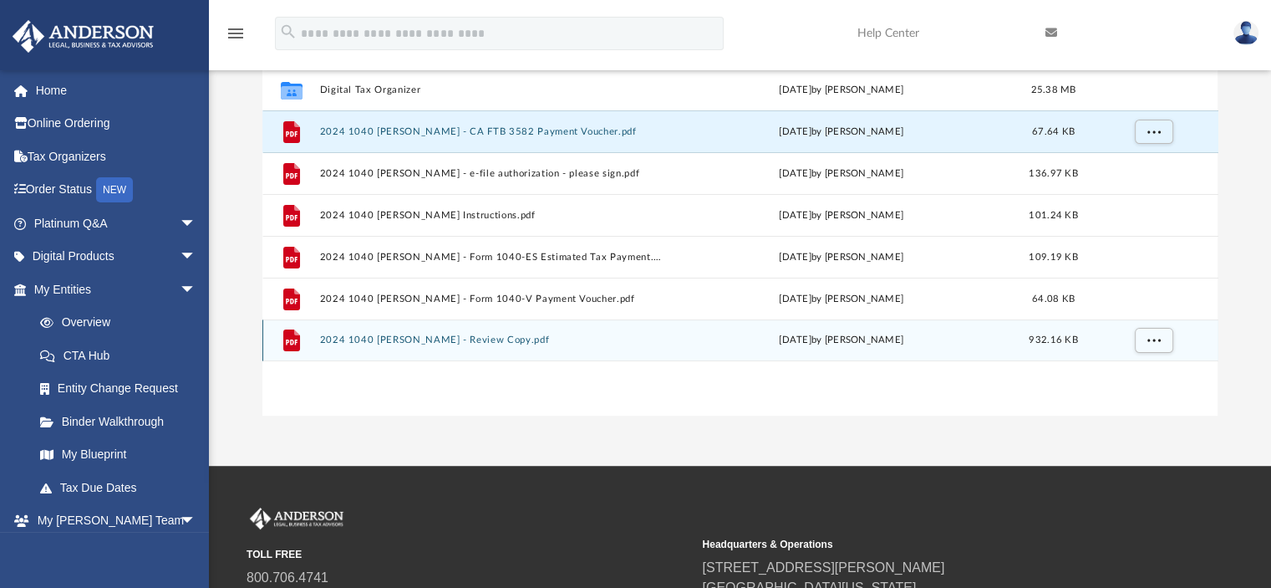
click at [502, 344] on button "2024 1040 [PERSON_NAME] - Review Copy.pdf" at bounding box center [490, 340] width 343 height 11
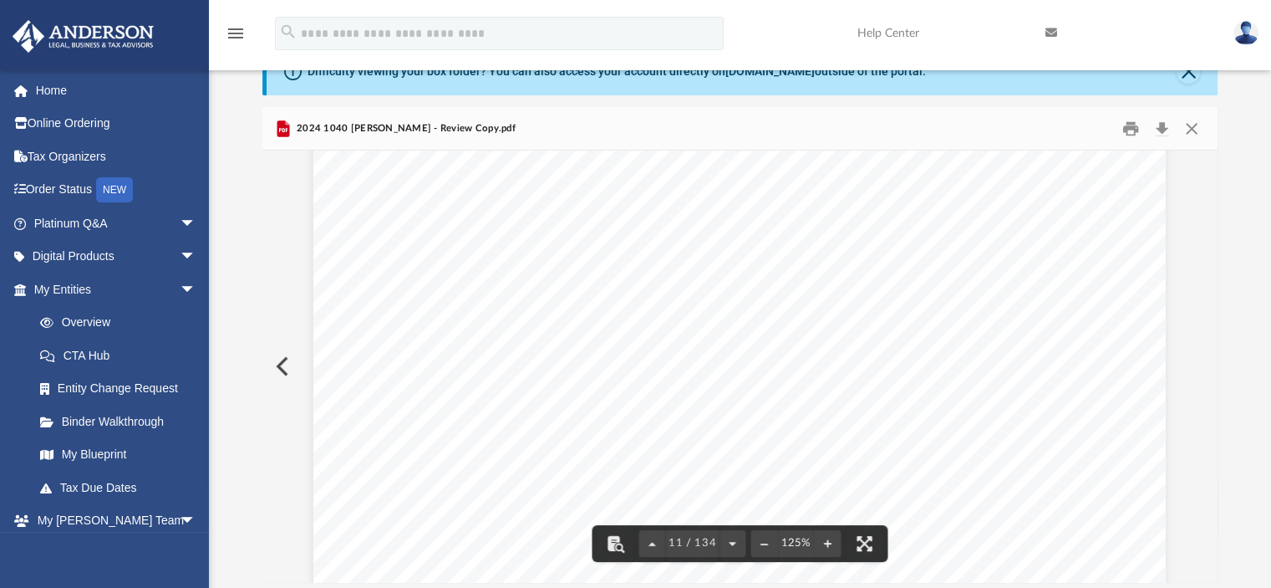
scroll to position [11451, 0]
drag, startPoint x: 1210, startPoint y: 201, endPoint x: 1204, endPoint y: 264, distance: 63.0
click at [1204, 264] on div "Viewable-ClientDocs ··· [PERSON_NAME] 2024 Name Modified Size Collaborated Fold…" at bounding box center [740, 345] width 956 height 476
click at [1189, 130] on button "Close" at bounding box center [1192, 128] width 30 height 26
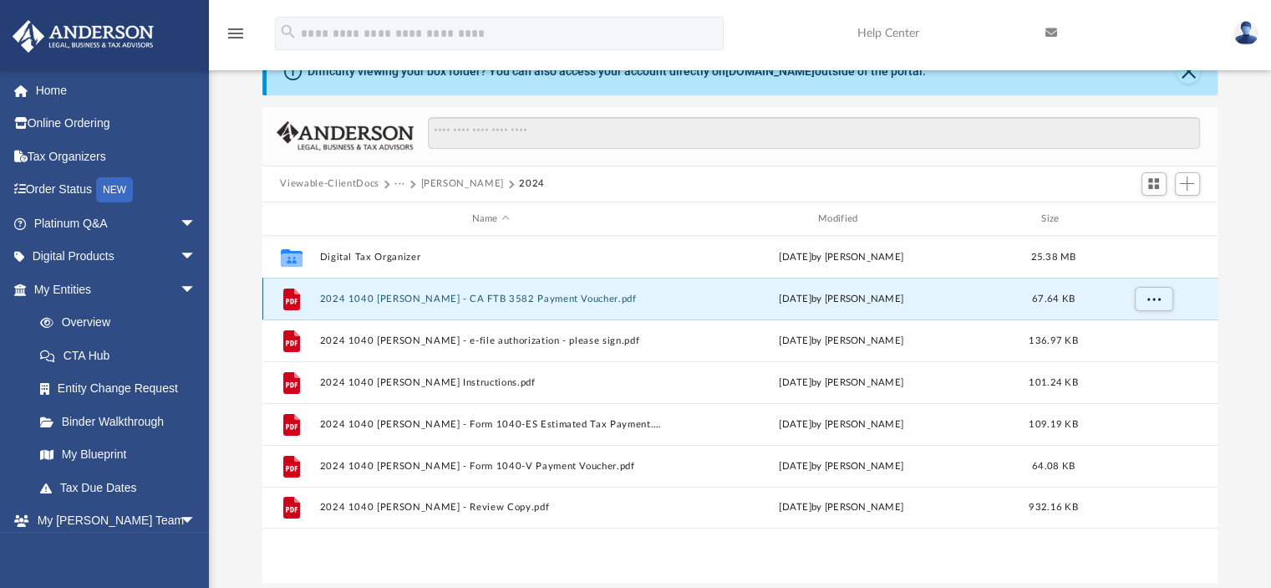
click at [608, 299] on button "2024 1040 [PERSON_NAME] - CA FTB 3582 Payment Voucher.pdf" at bounding box center [490, 298] width 343 height 11
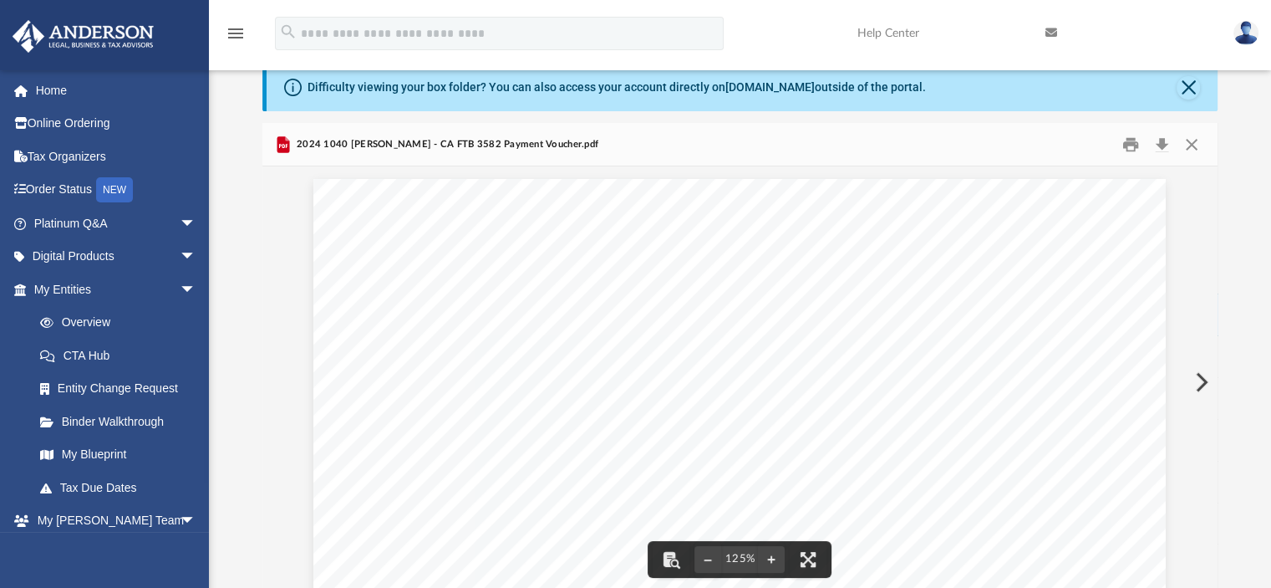
scroll to position [0, 0]
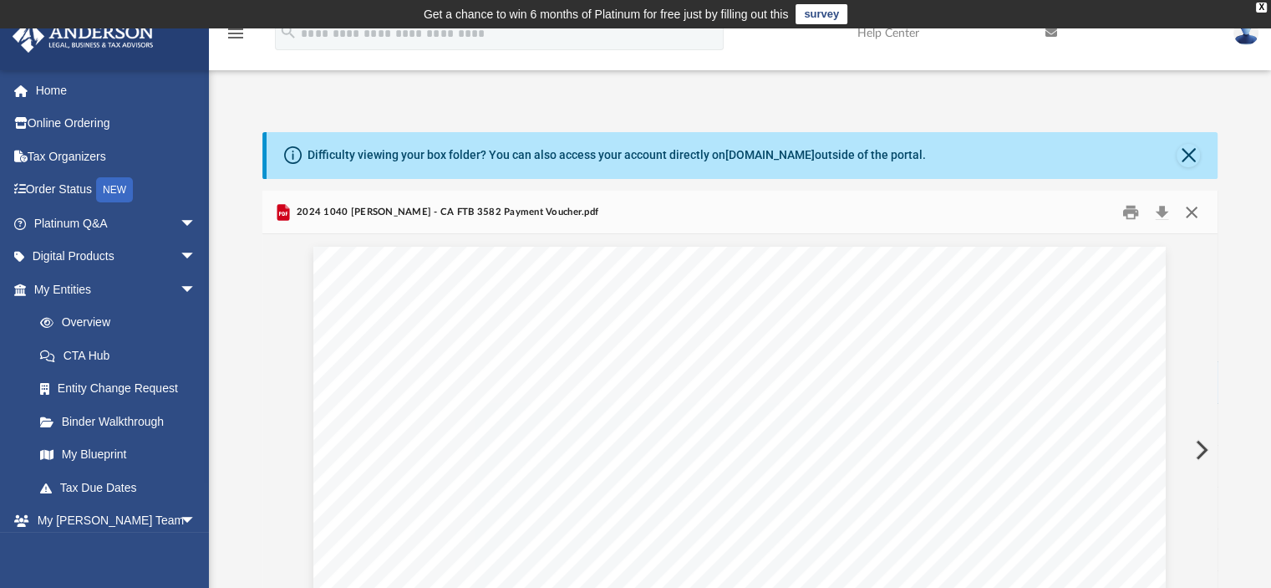
click at [1192, 208] on button "Close" at bounding box center [1192, 212] width 30 height 26
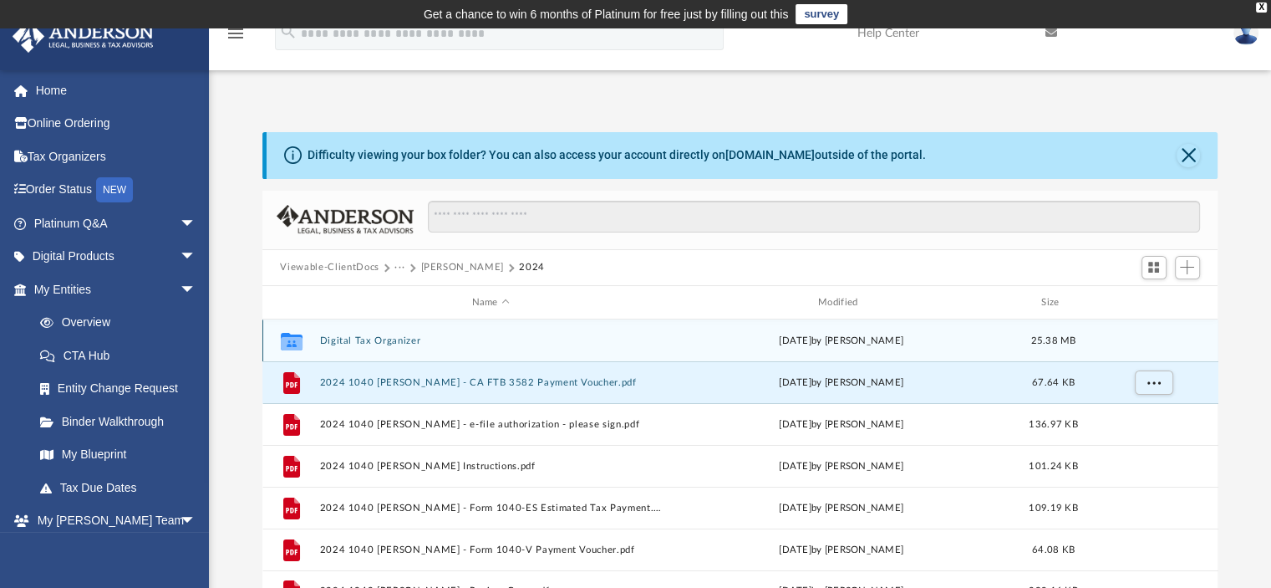
scroll to position [84, 0]
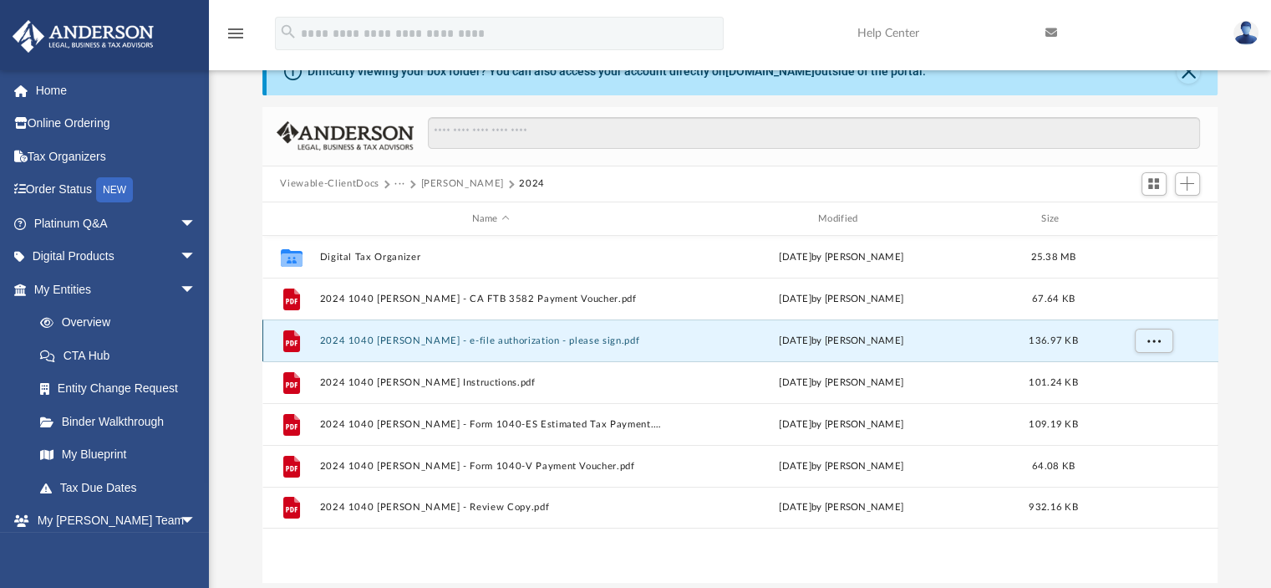
click at [562, 338] on button "2024 1040 [PERSON_NAME] - e-file authorization - please sign.pdf" at bounding box center [490, 340] width 343 height 11
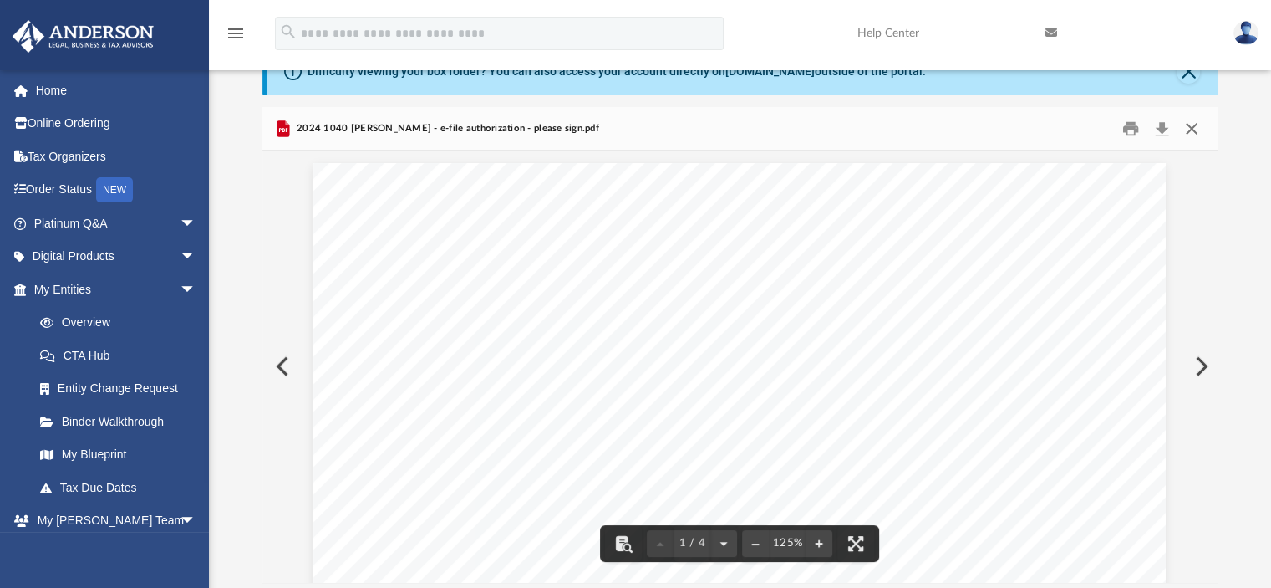
click at [1193, 128] on button "Close" at bounding box center [1192, 128] width 30 height 26
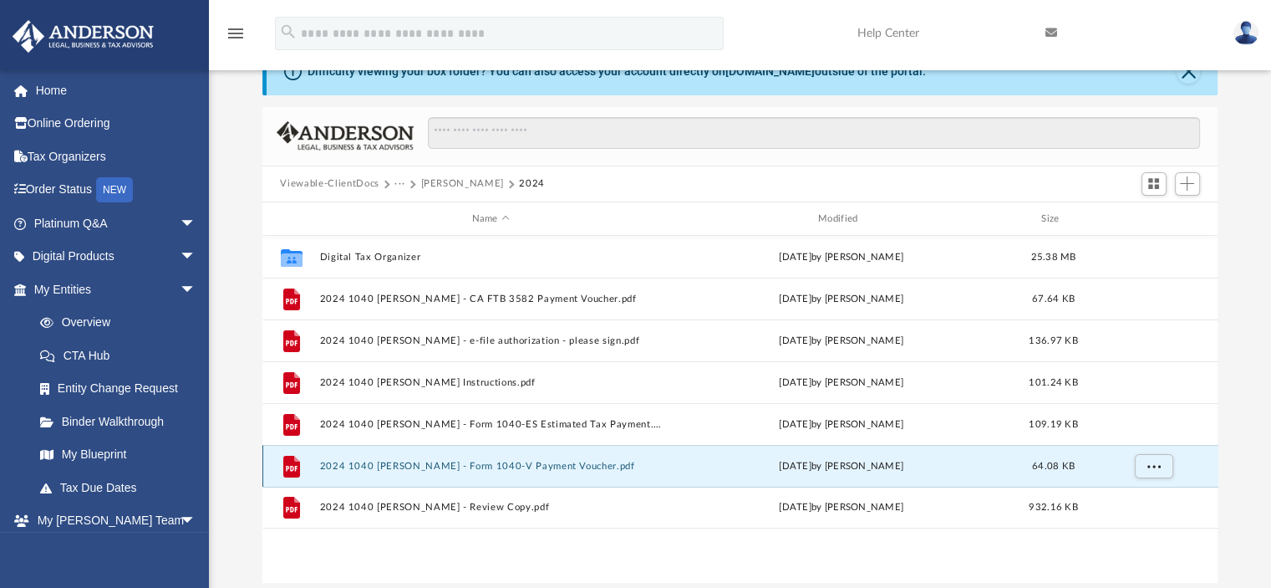
click at [544, 466] on button "2024 1040 [PERSON_NAME] - Form 1040-V Payment Voucher.pdf" at bounding box center [490, 466] width 343 height 11
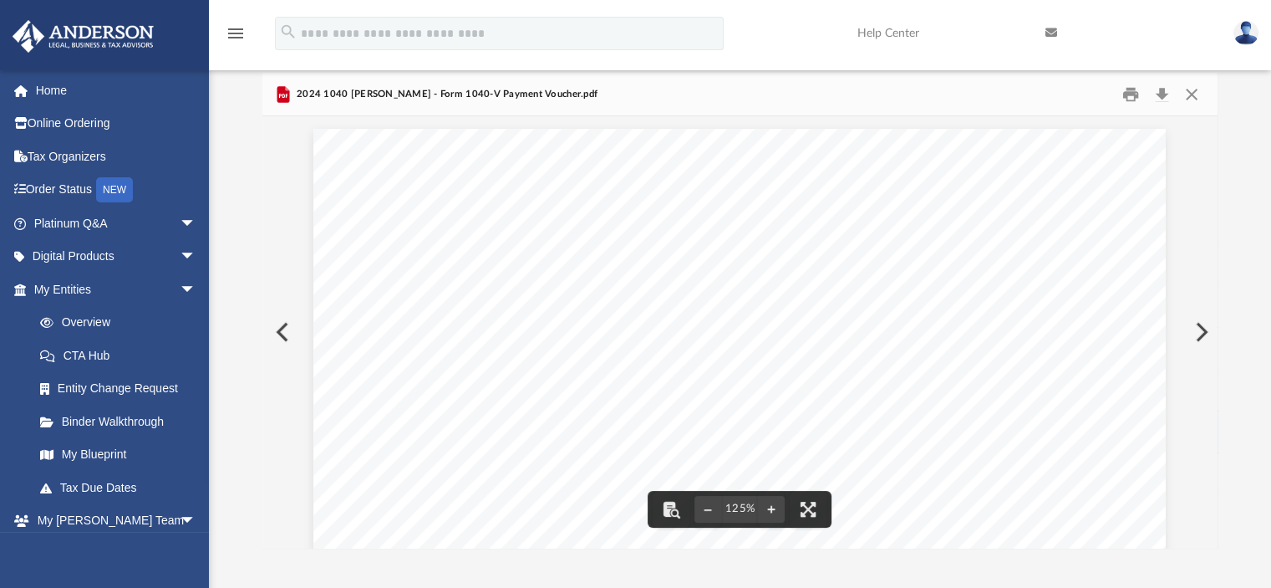
scroll to position [0, 0]
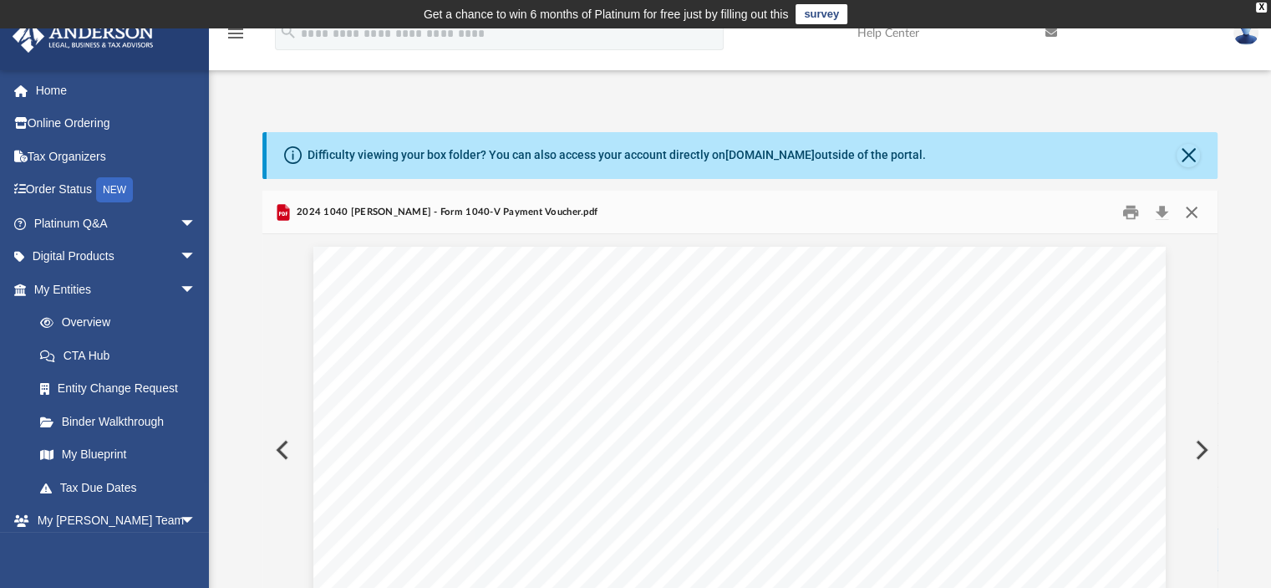
click at [1196, 199] on button "Close" at bounding box center [1192, 212] width 30 height 26
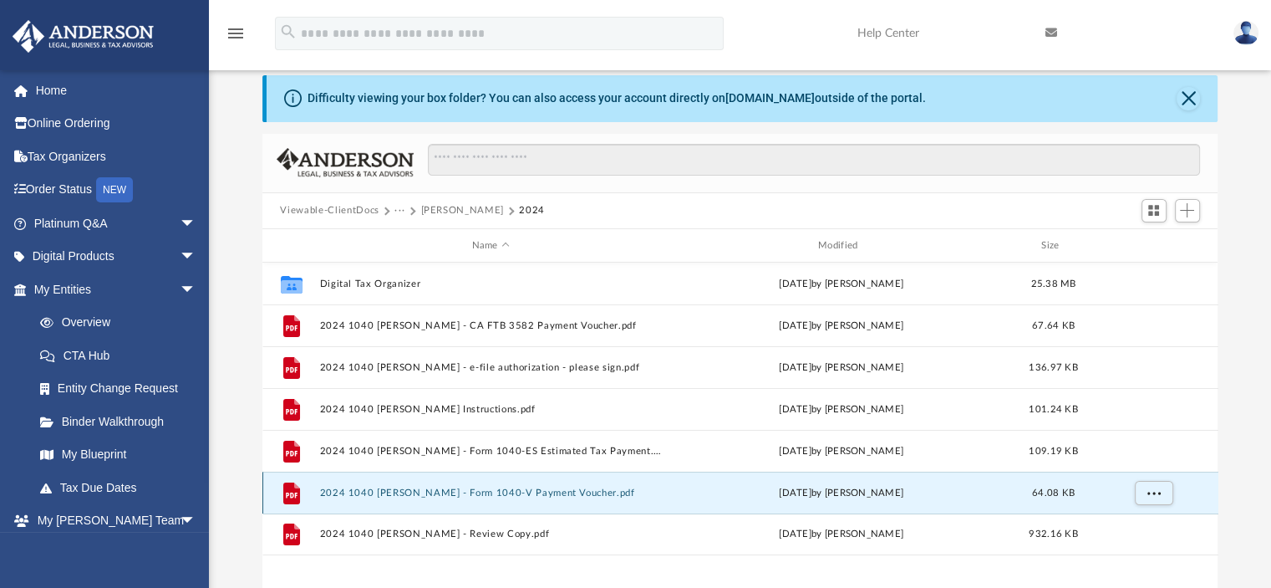
scroll to position [84, 0]
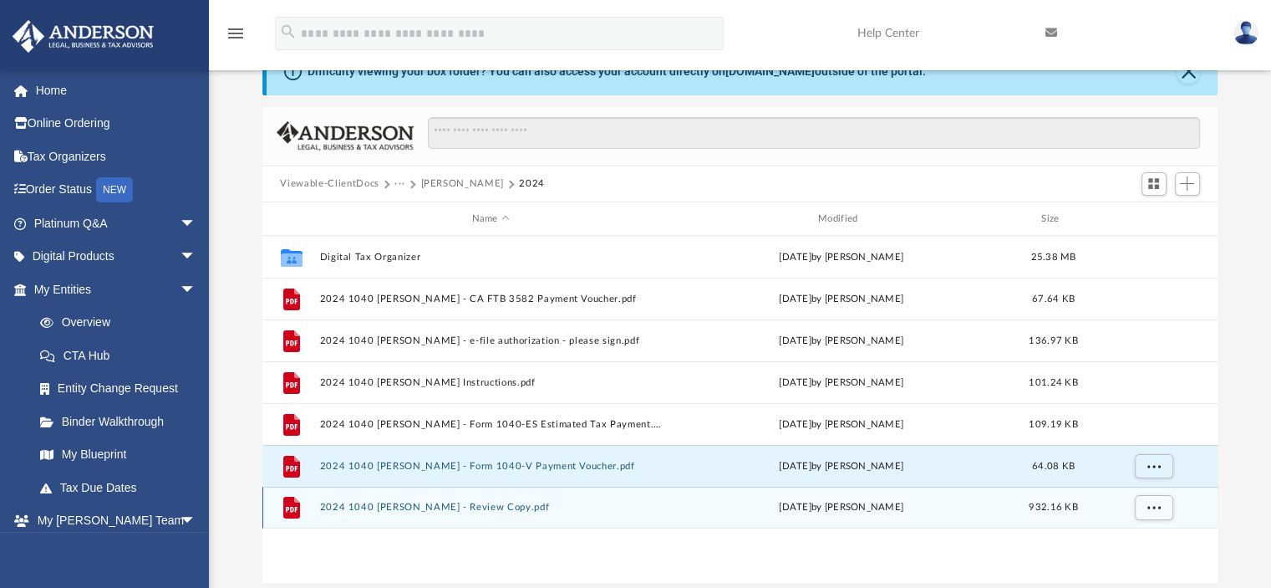
click at [510, 502] on button "2024 1040 [PERSON_NAME] - Review Copy.pdf" at bounding box center [490, 507] width 343 height 11
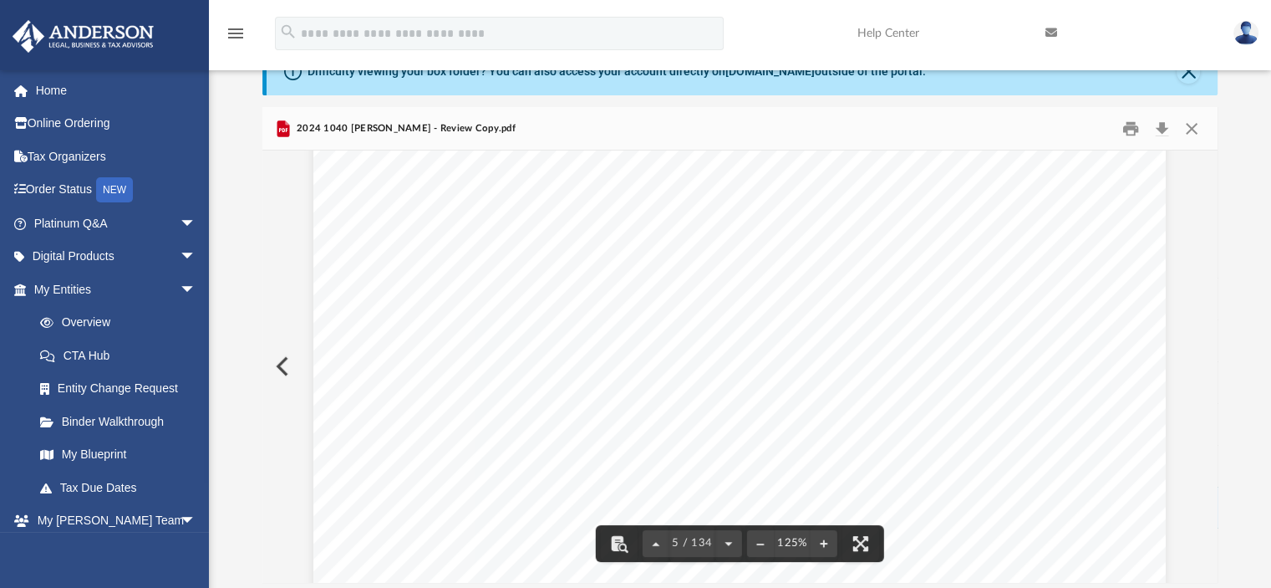
scroll to position [4931, 0]
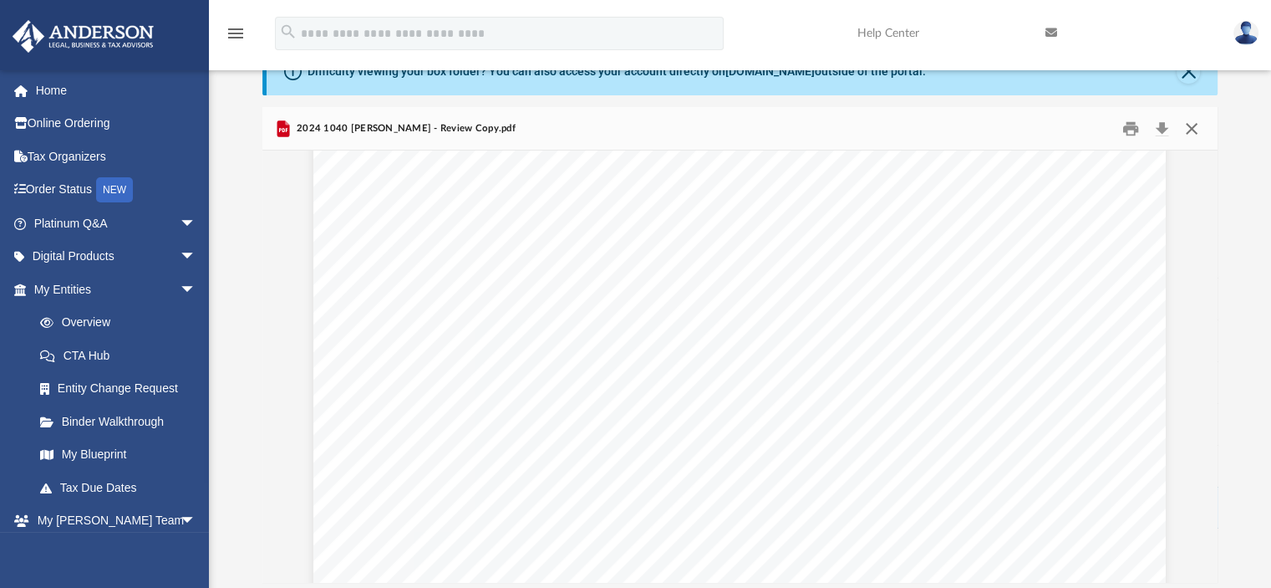
click at [1197, 129] on button "Close" at bounding box center [1192, 128] width 30 height 26
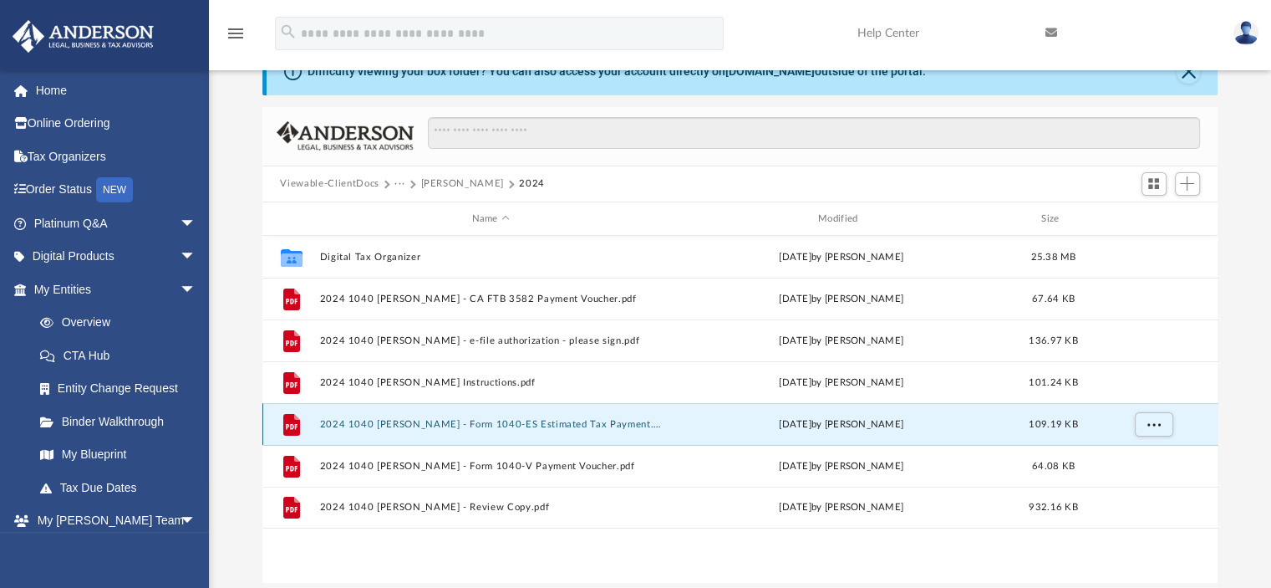
click at [575, 419] on button "2024 1040 [PERSON_NAME] - Form 1040-ES Estimated Tax Payment.pdf" at bounding box center [490, 424] width 343 height 11
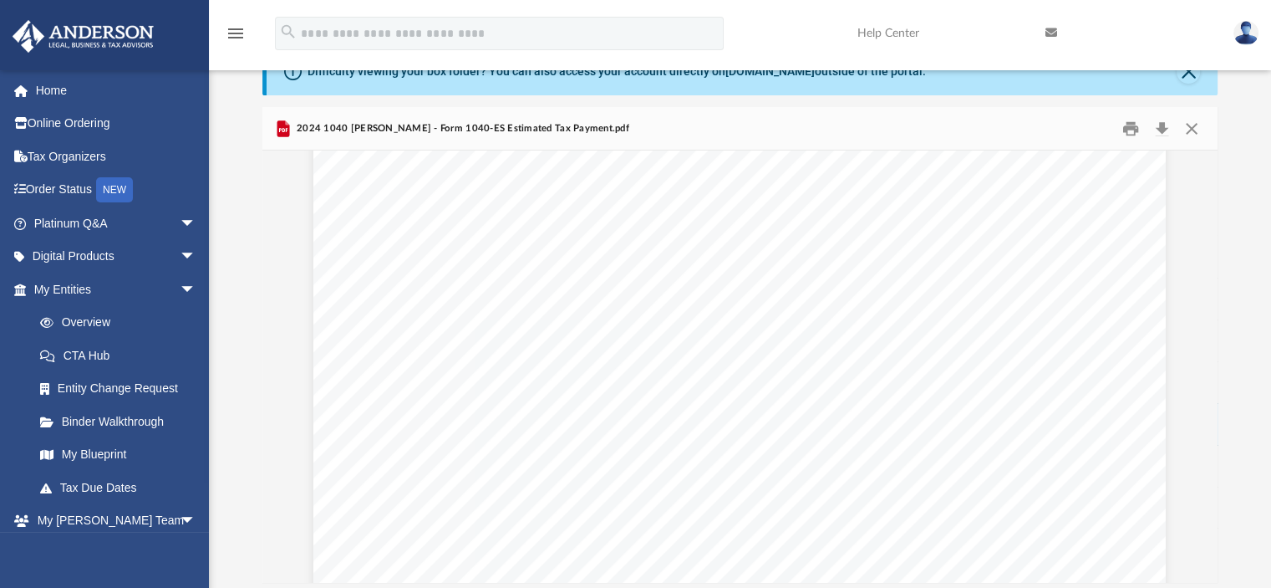
scroll to position [669, 0]
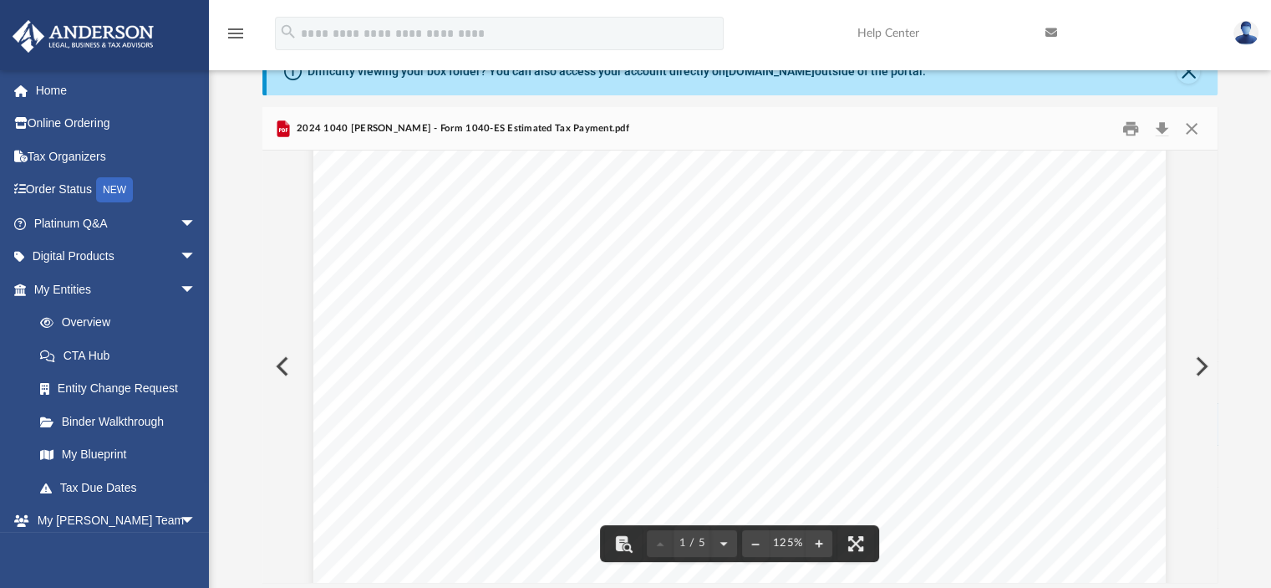
drag, startPoint x: 884, startPoint y: 406, endPoint x: 853, endPoint y: 415, distance: 32.8
click at [853, 415] on div "410401 [DATE] R 1 2 3 4 5 6 7 8 9 10 11 12 13 14 15 1 2a 2b 2c 3 4 5 6 7 8 9 10…" at bounding box center [739, 45] width 853 height 1103
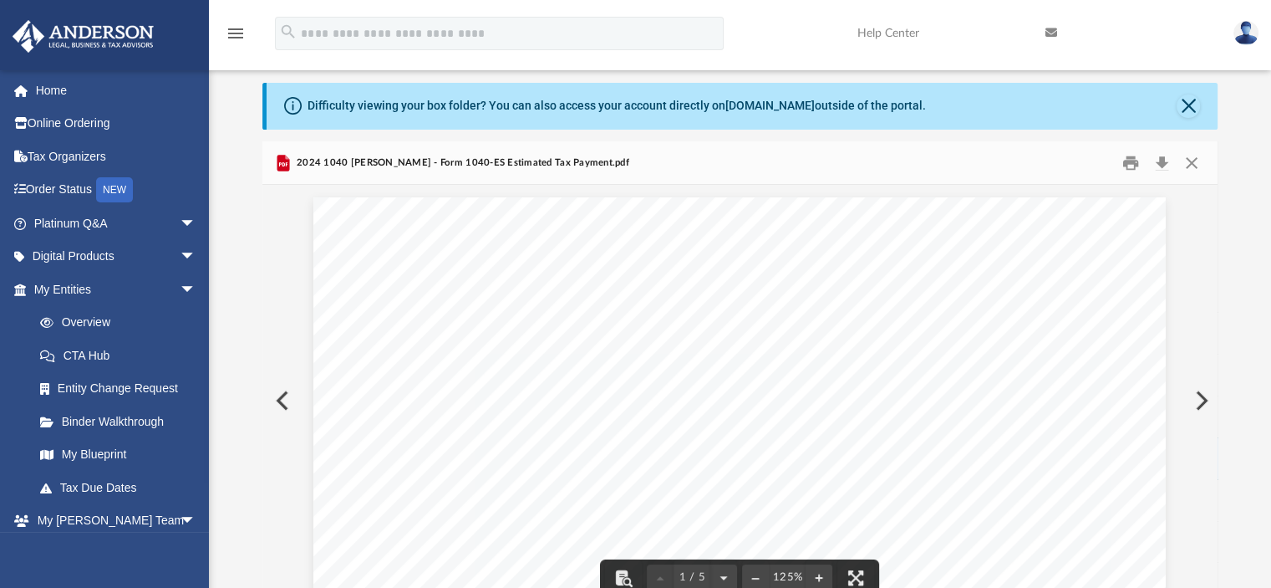
scroll to position [0, 0]
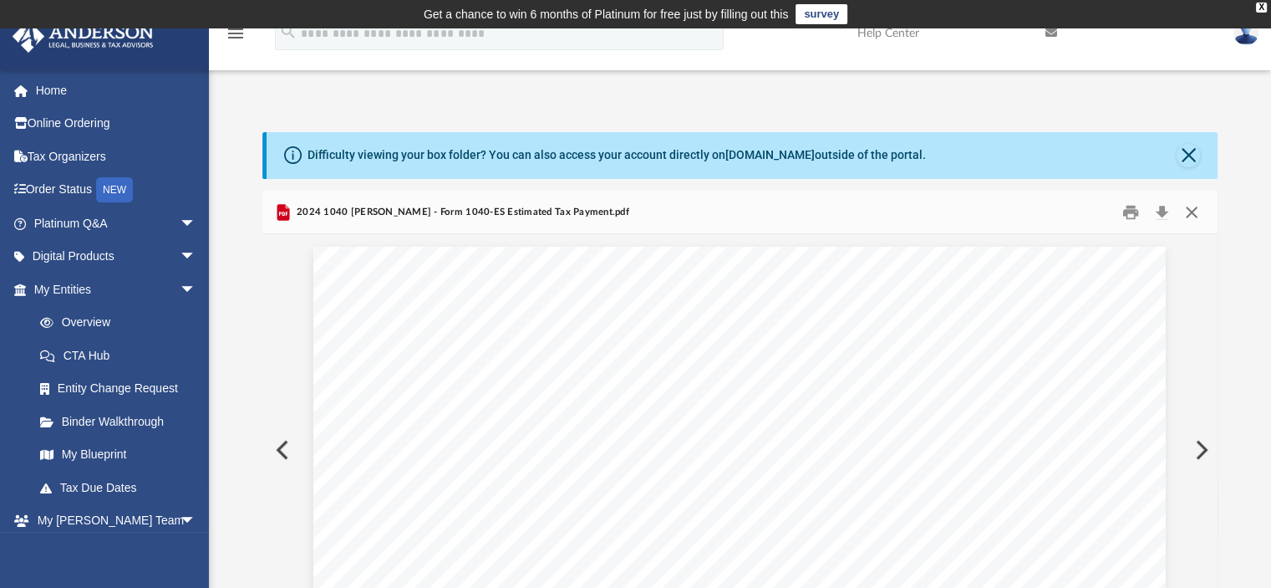
click at [1194, 213] on button "Close" at bounding box center [1192, 212] width 30 height 26
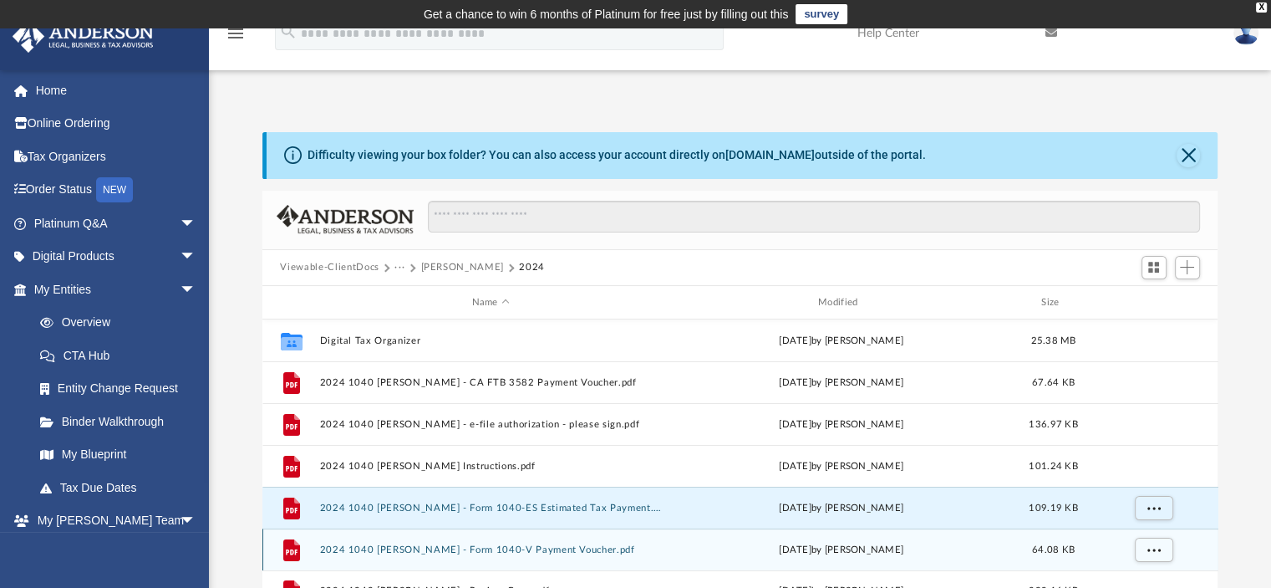
click at [790, 554] on div "[DATE] by [PERSON_NAME]" at bounding box center [841, 549] width 343 height 15
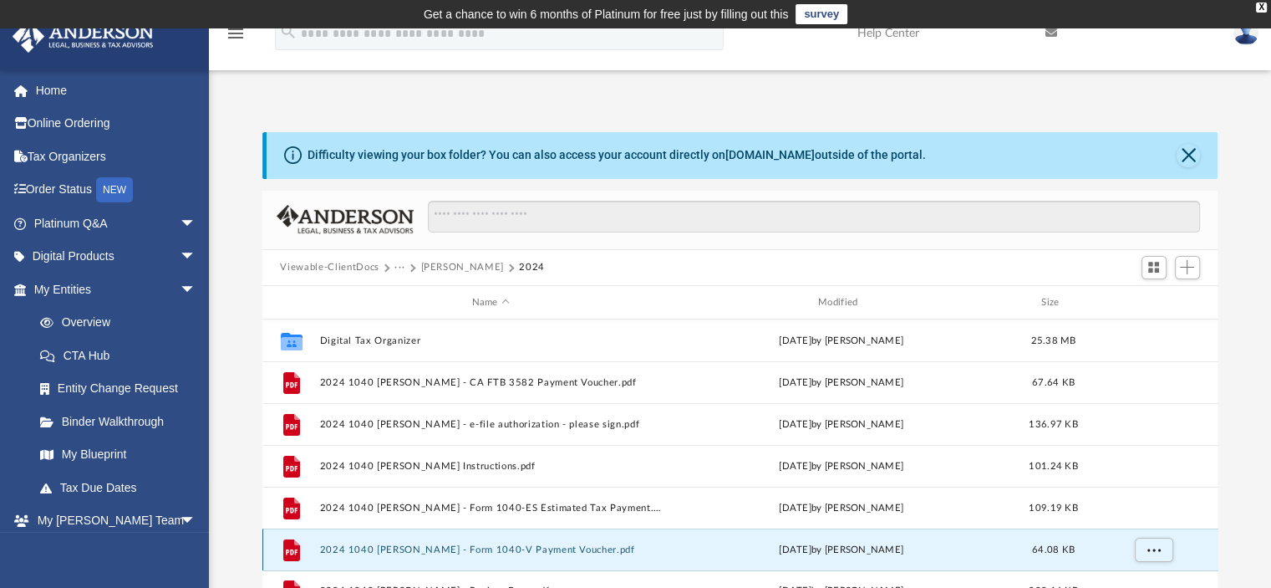
click at [599, 546] on button "2024 1040 [PERSON_NAME] - Form 1040-V Payment Voucher.pdf" at bounding box center [490, 549] width 343 height 11
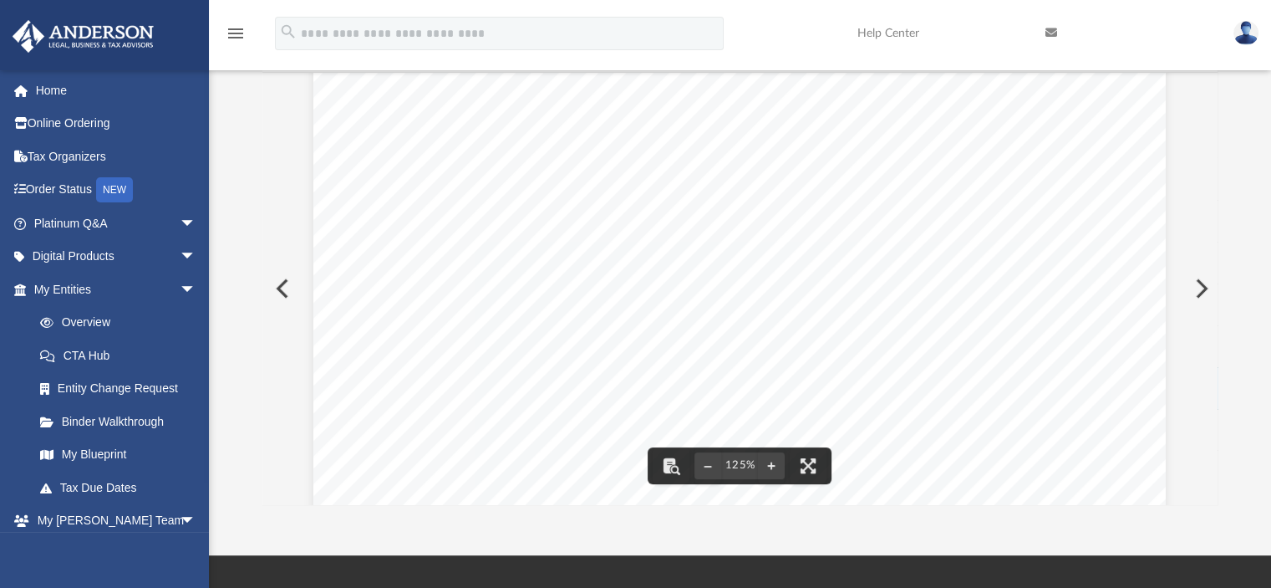
scroll to position [613, 0]
